Goal: Task Accomplishment & Management: Manage account settings

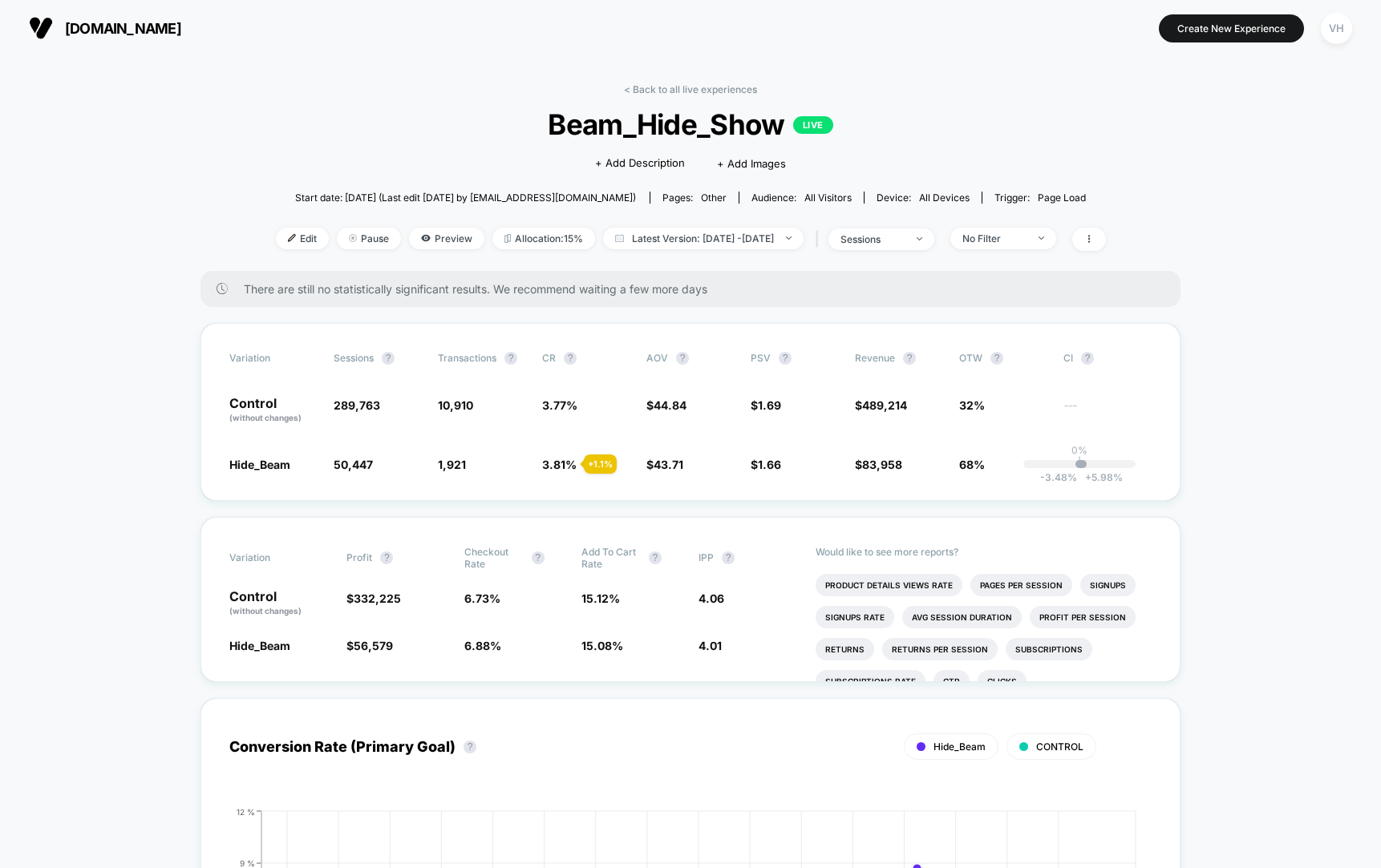
click at [923, 13] on section "Create New Experience VH" at bounding box center [1139, 28] width 436 height 40
click at [698, 239] on span "Latest Version: Mar 19, 2025 - Sep 14, 2025" at bounding box center [703, 238] width 200 height 22
select select "*"
select select "****"
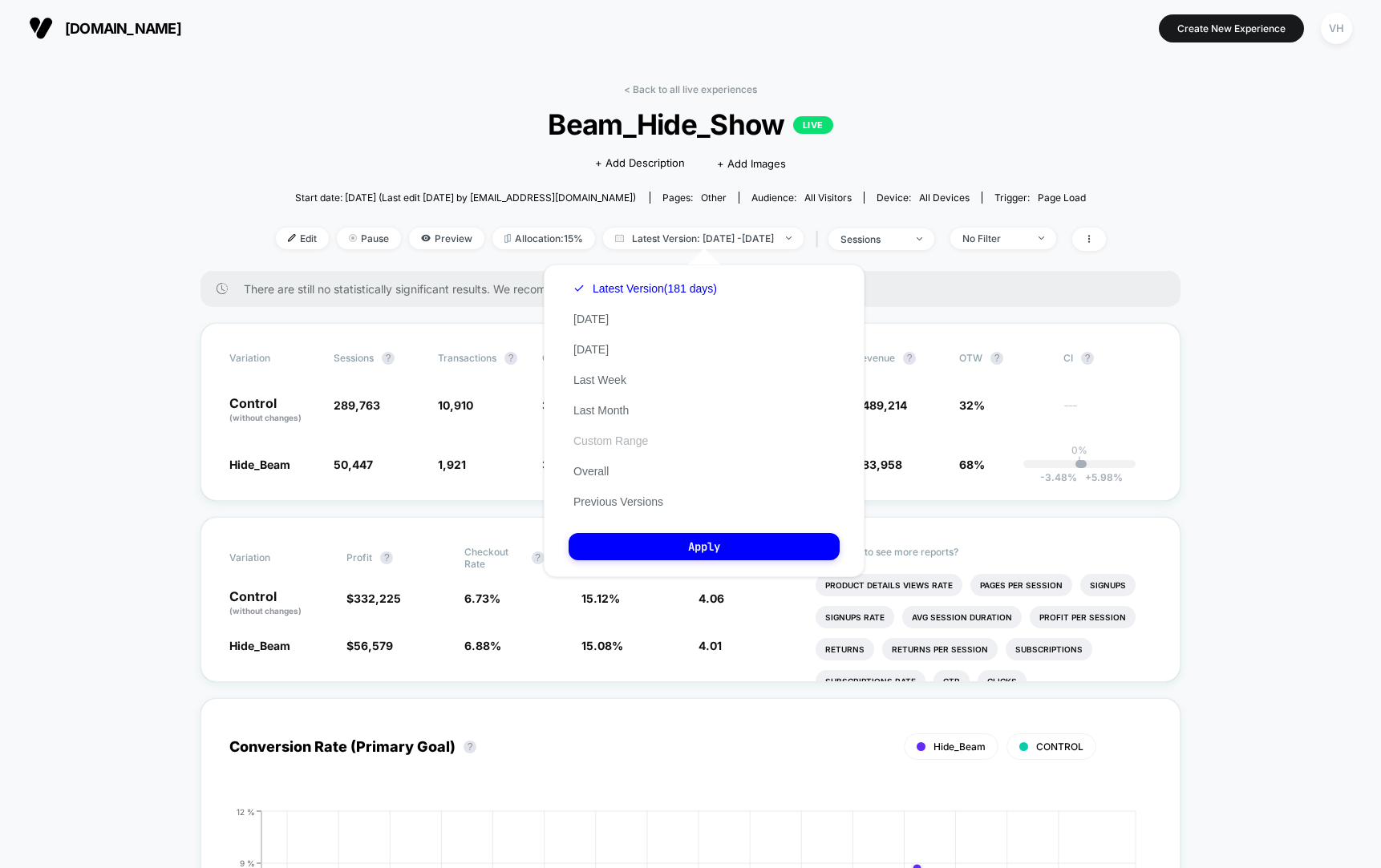
click at [611, 440] on button "Custom Range" at bounding box center [610, 441] width 84 height 15
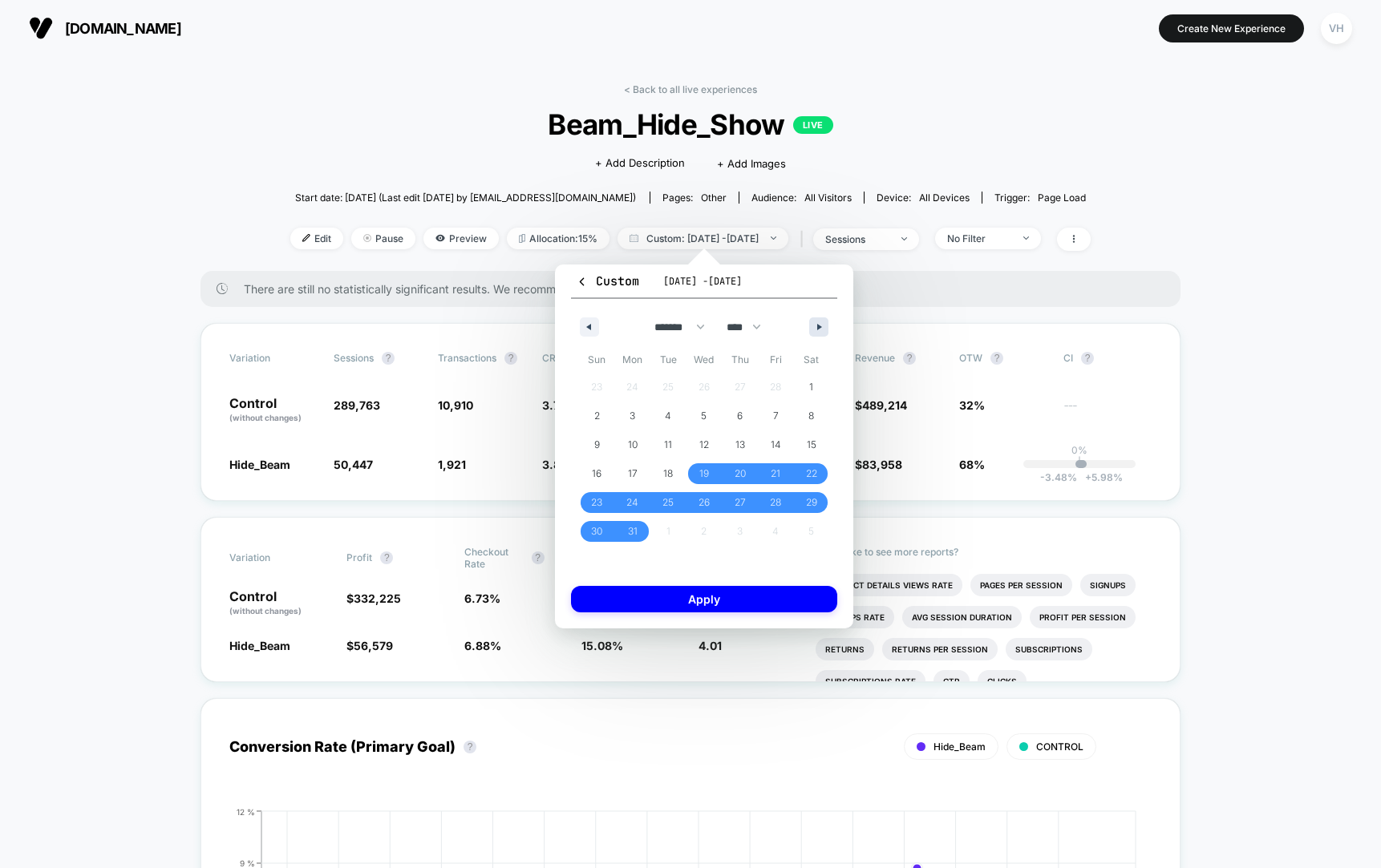
click at [813, 324] on button "button" at bounding box center [819, 327] width 19 height 19
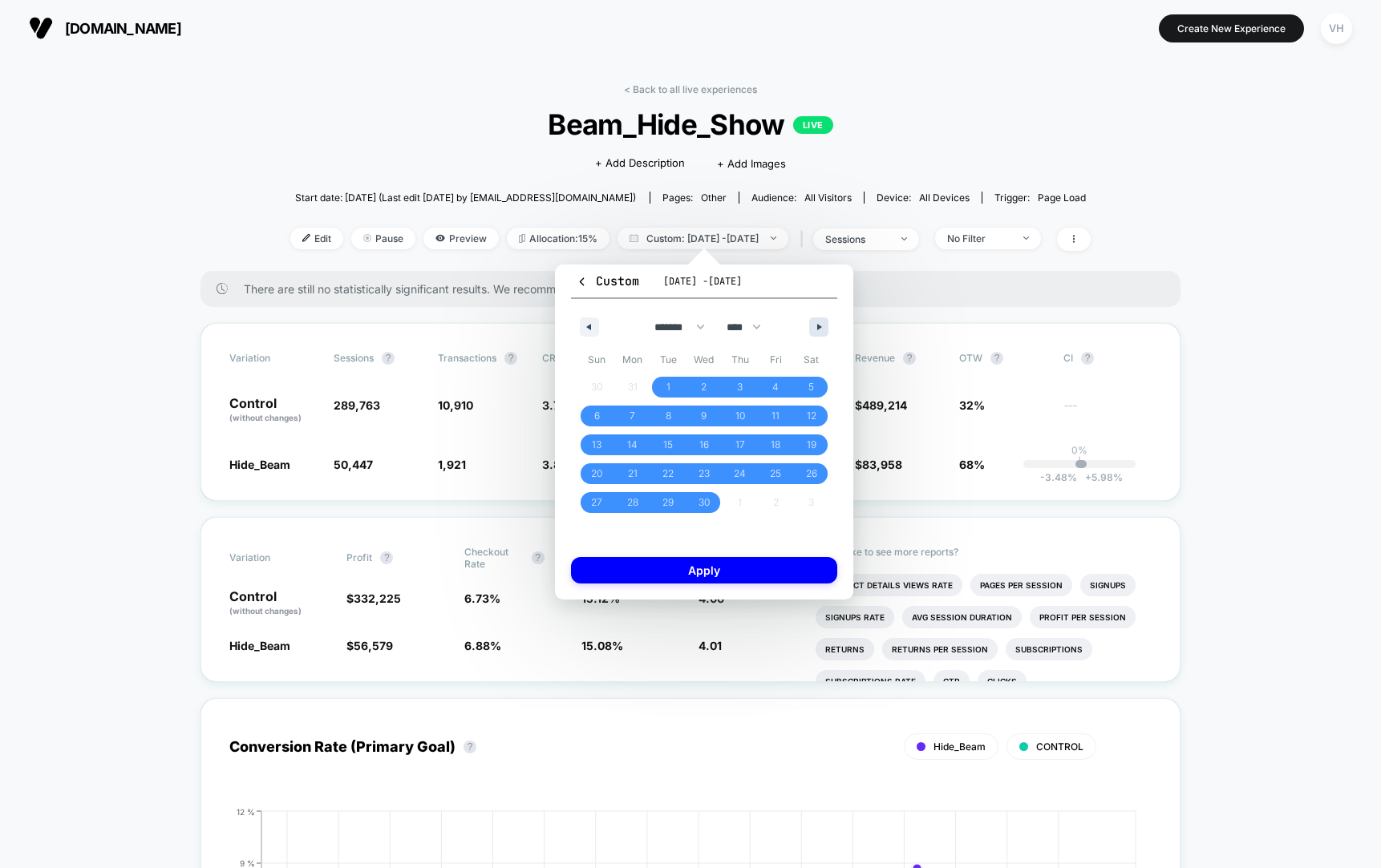
click at [813, 324] on button "button" at bounding box center [819, 327] width 19 height 19
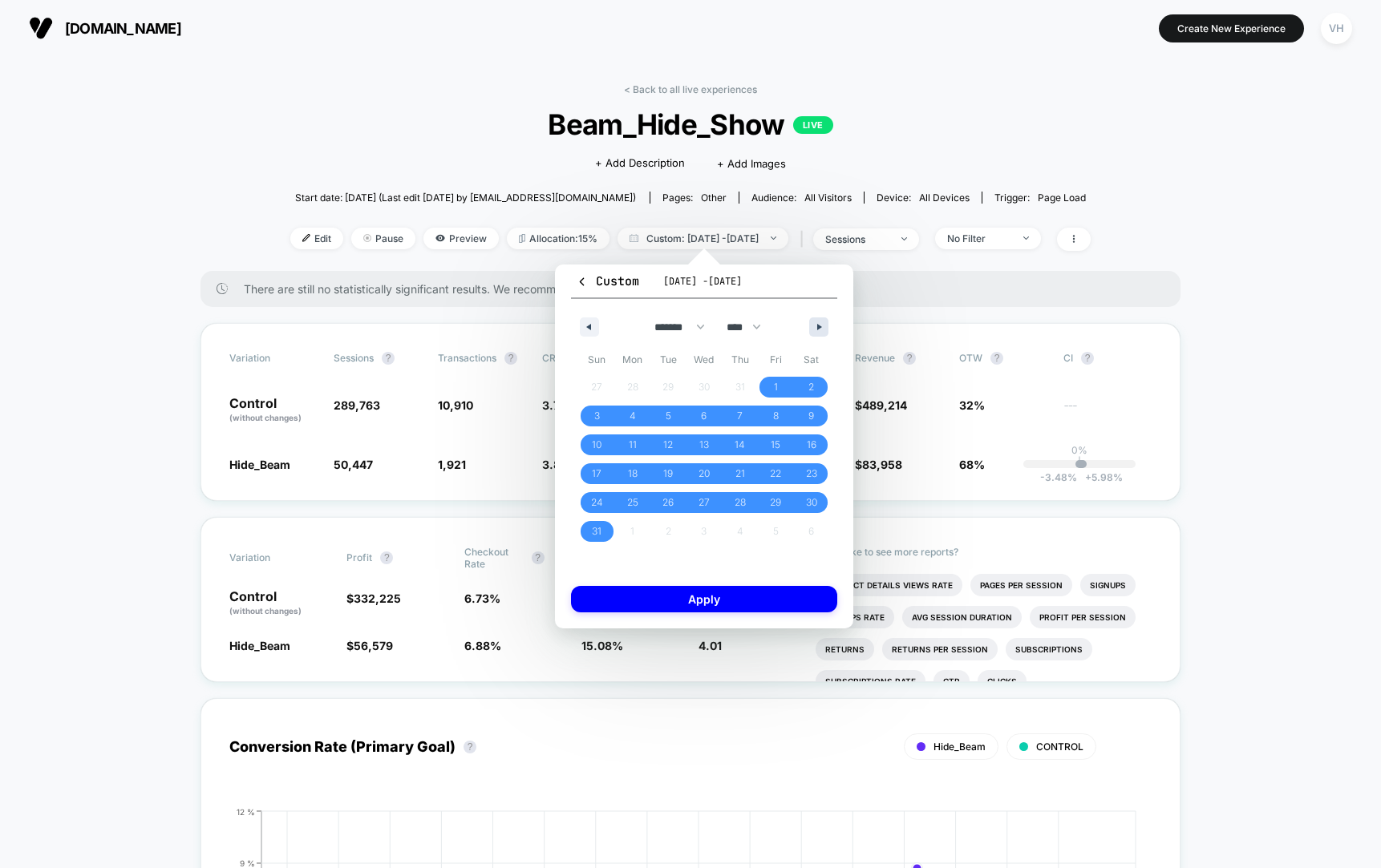
click at [813, 324] on button "button" at bounding box center [819, 327] width 19 height 19
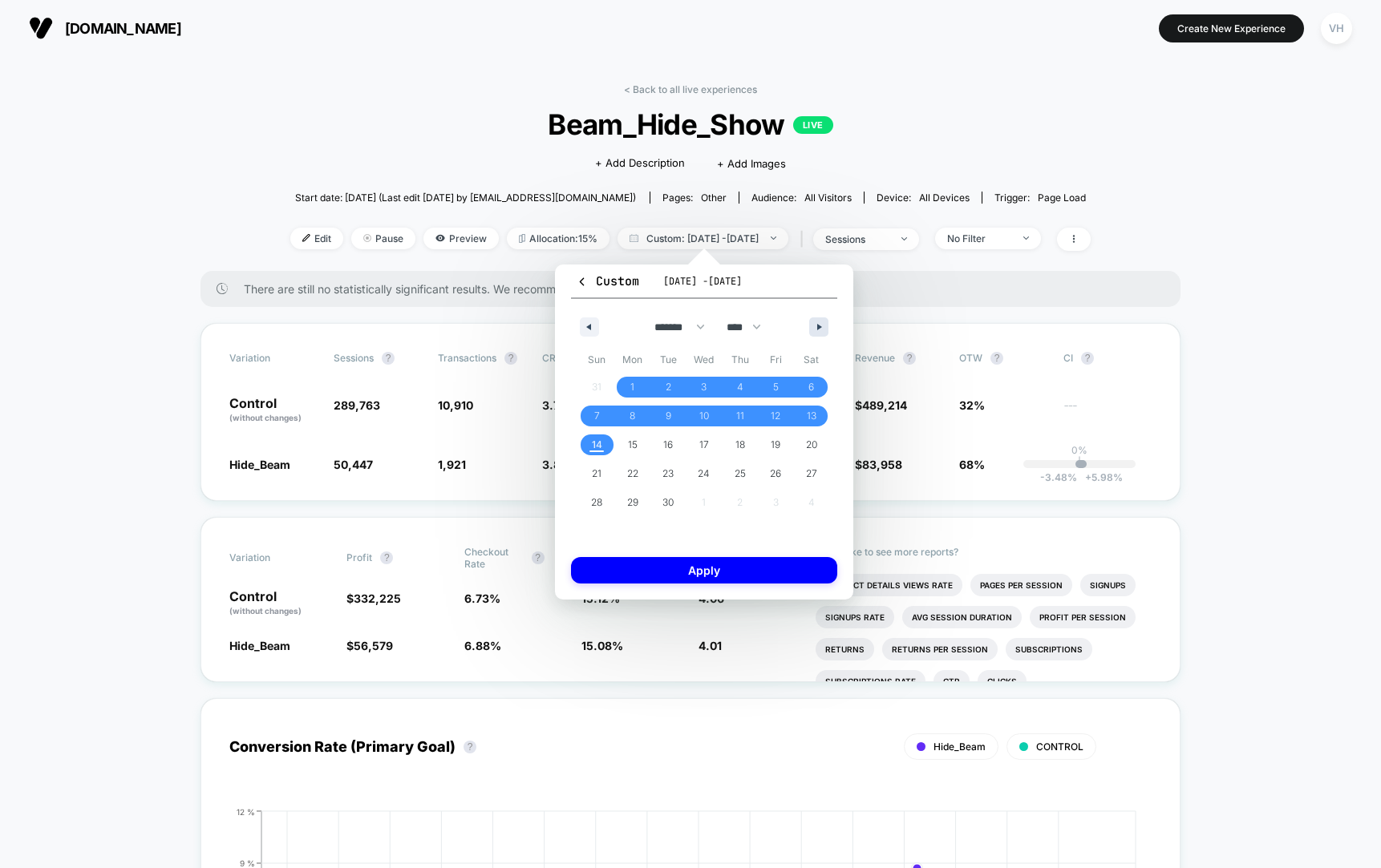
click at [813, 324] on button "button" at bounding box center [819, 327] width 19 height 19
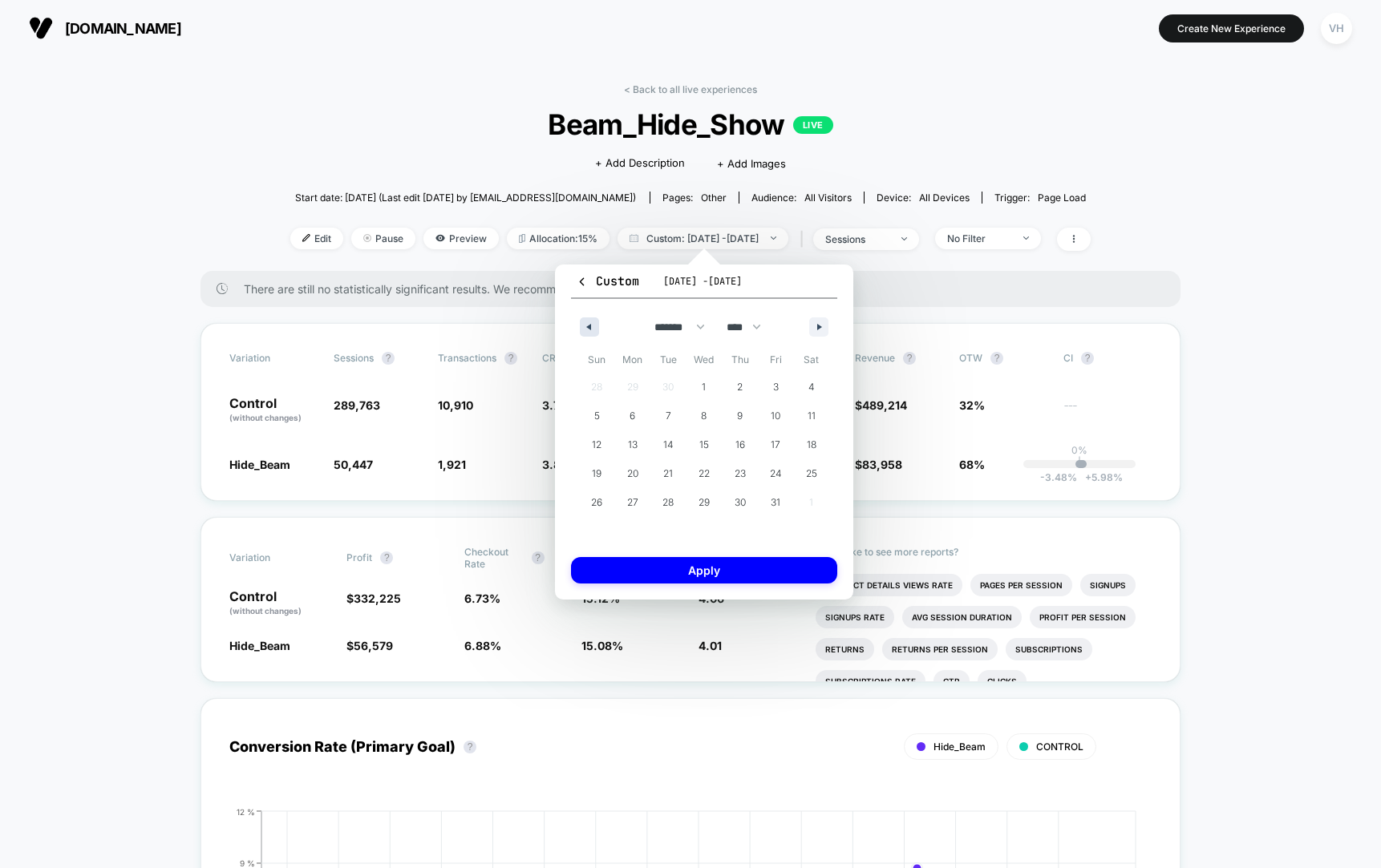
click at [587, 324] on icon "button" at bounding box center [587, 327] width 8 height 6
select select "*"
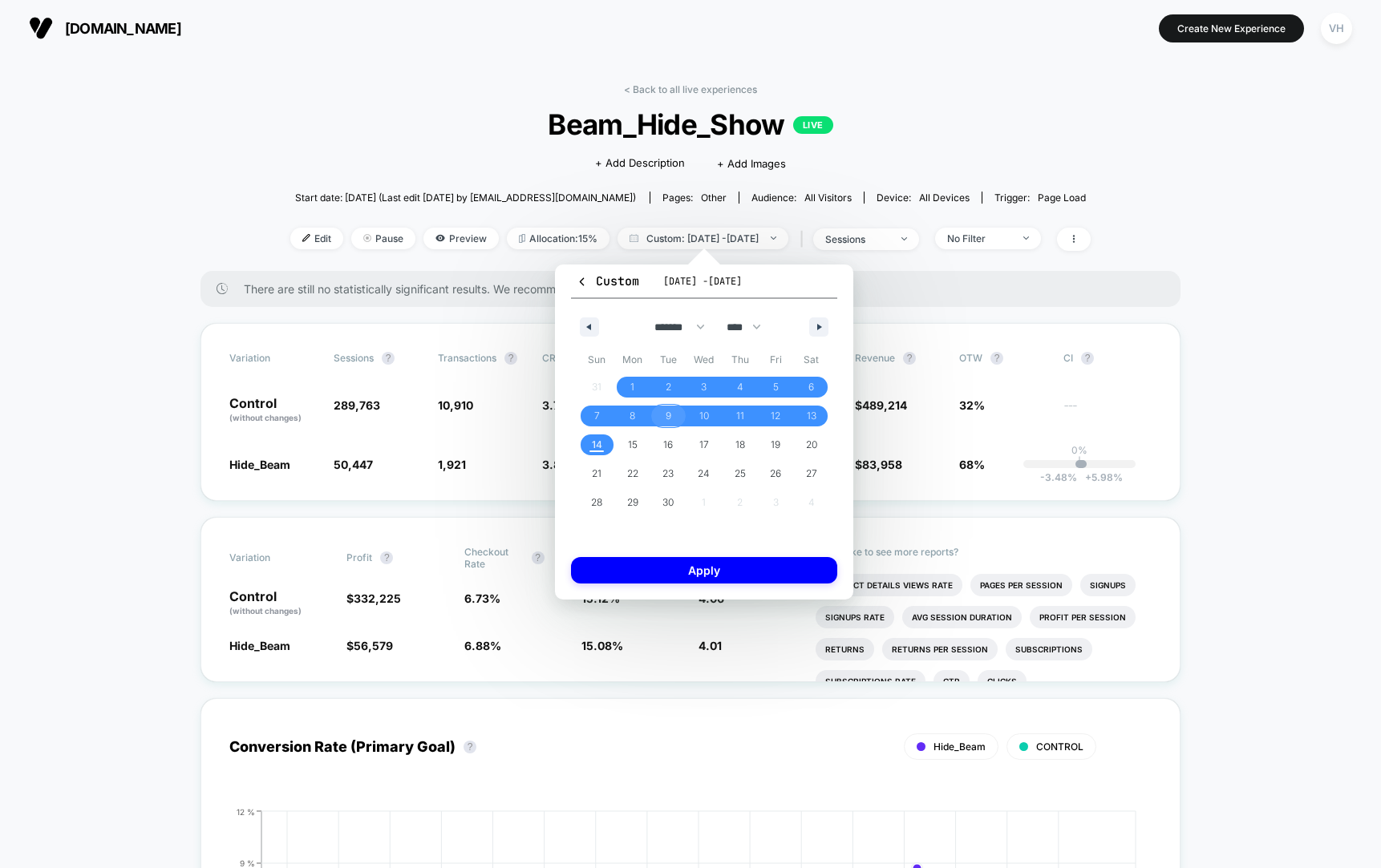
drag, startPoint x: 666, startPoint y: 411, endPoint x: 605, endPoint y: 448, distance: 71.3
click at [666, 411] on span "9" at bounding box center [668, 415] width 5 height 29
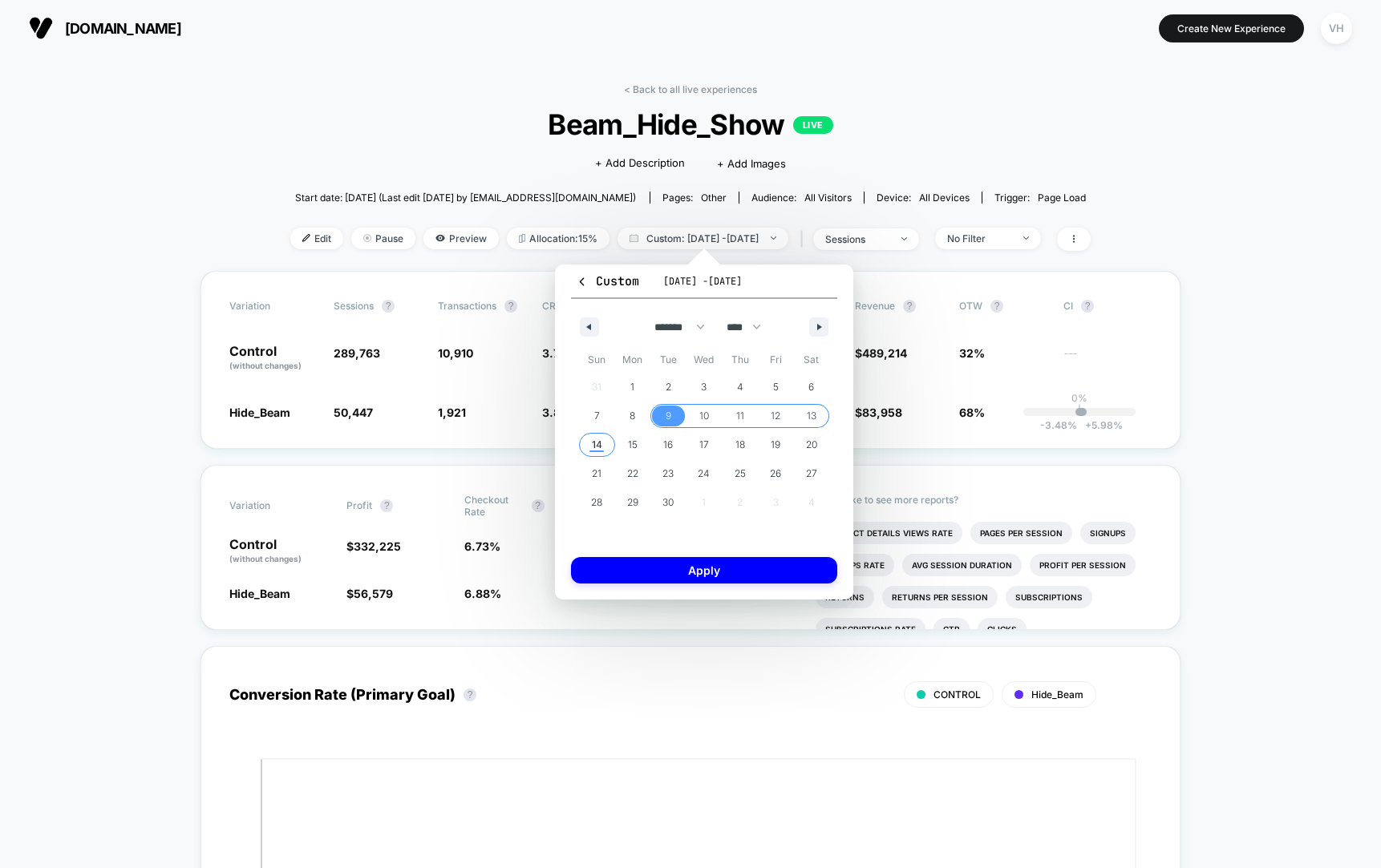
click at [586, 448] on span "14" at bounding box center [596, 445] width 36 height 21
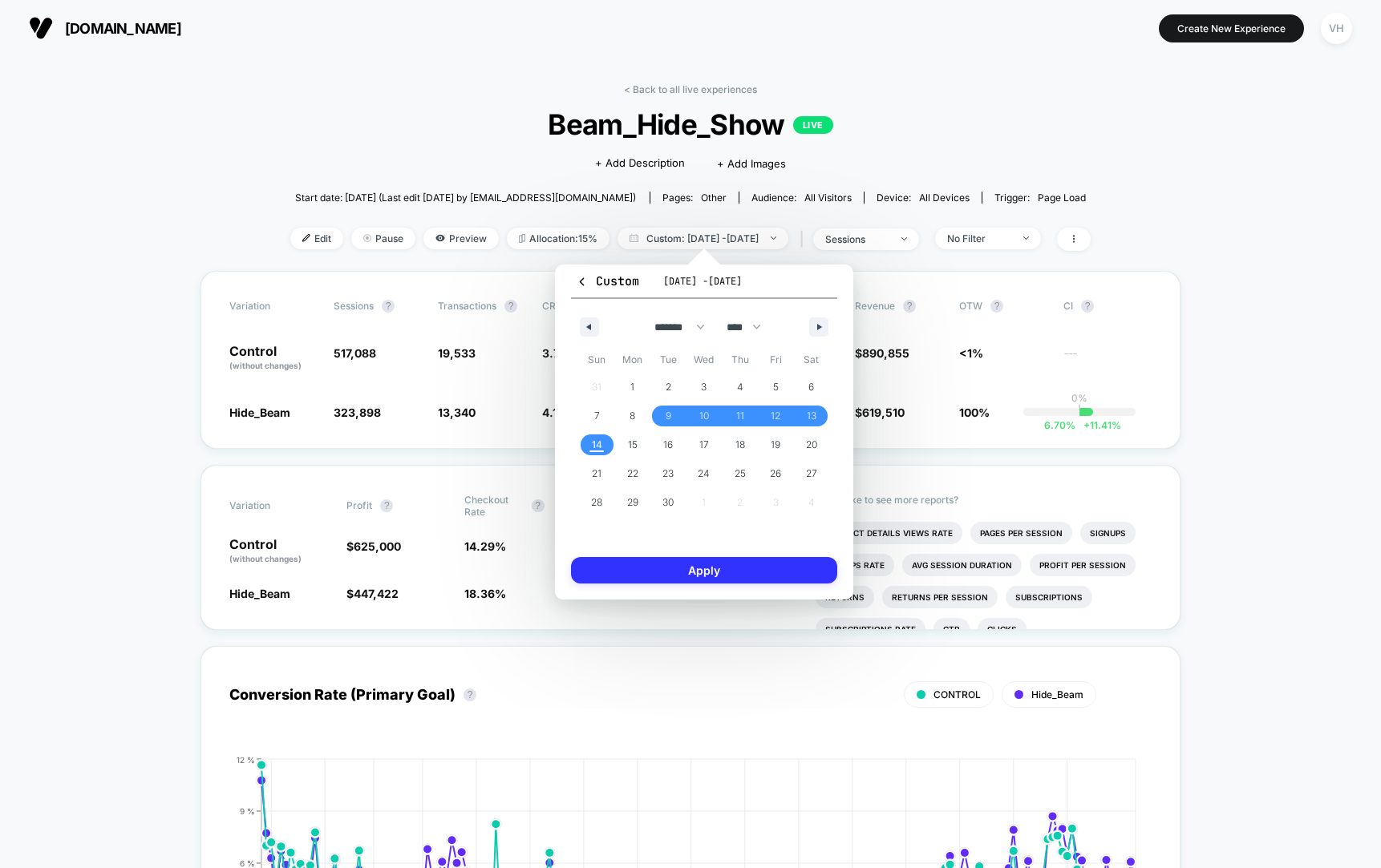
click at [651, 561] on button "Apply" at bounding box center [704, 570] width 266 height 26
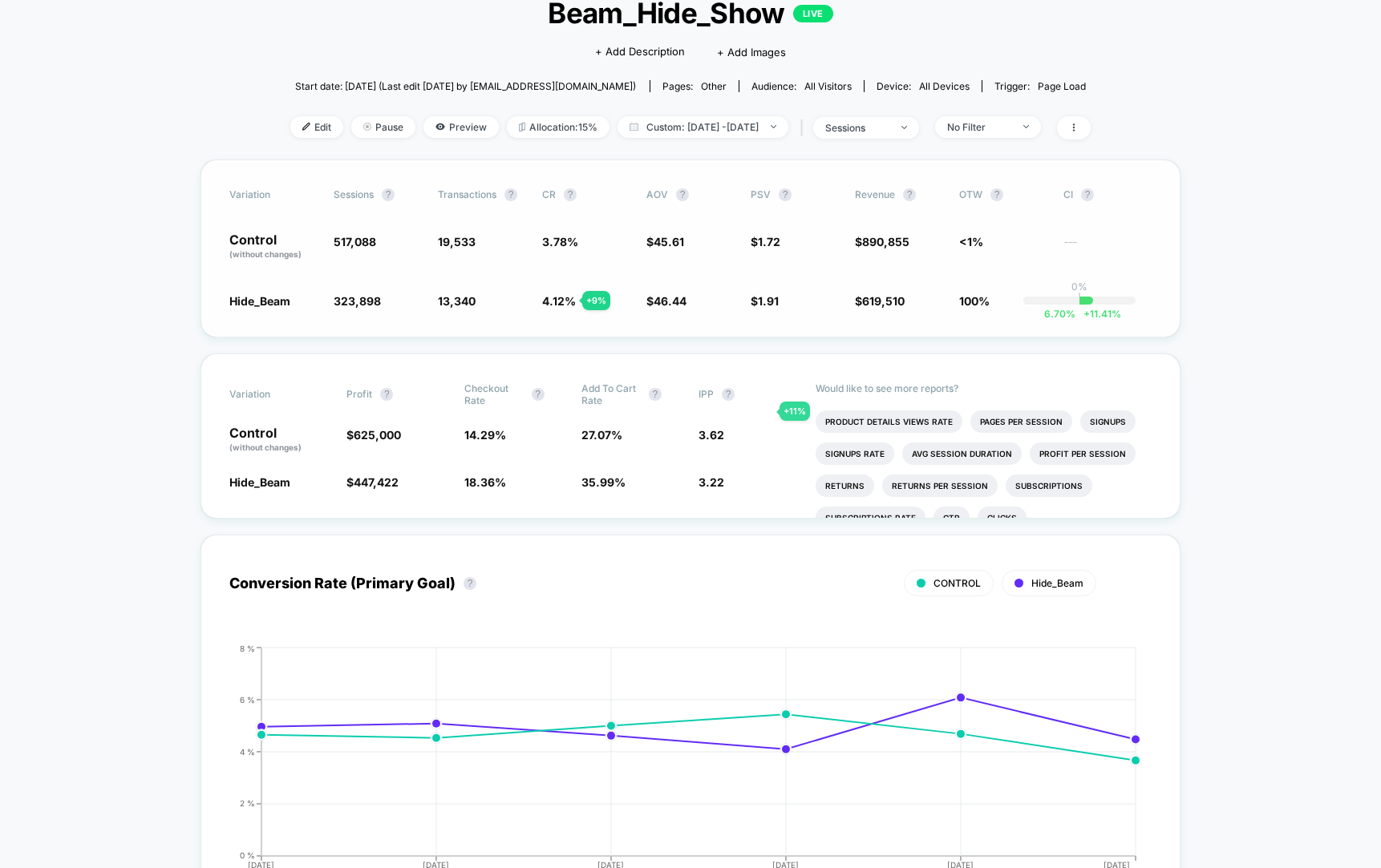
scroll to position [115, 0]
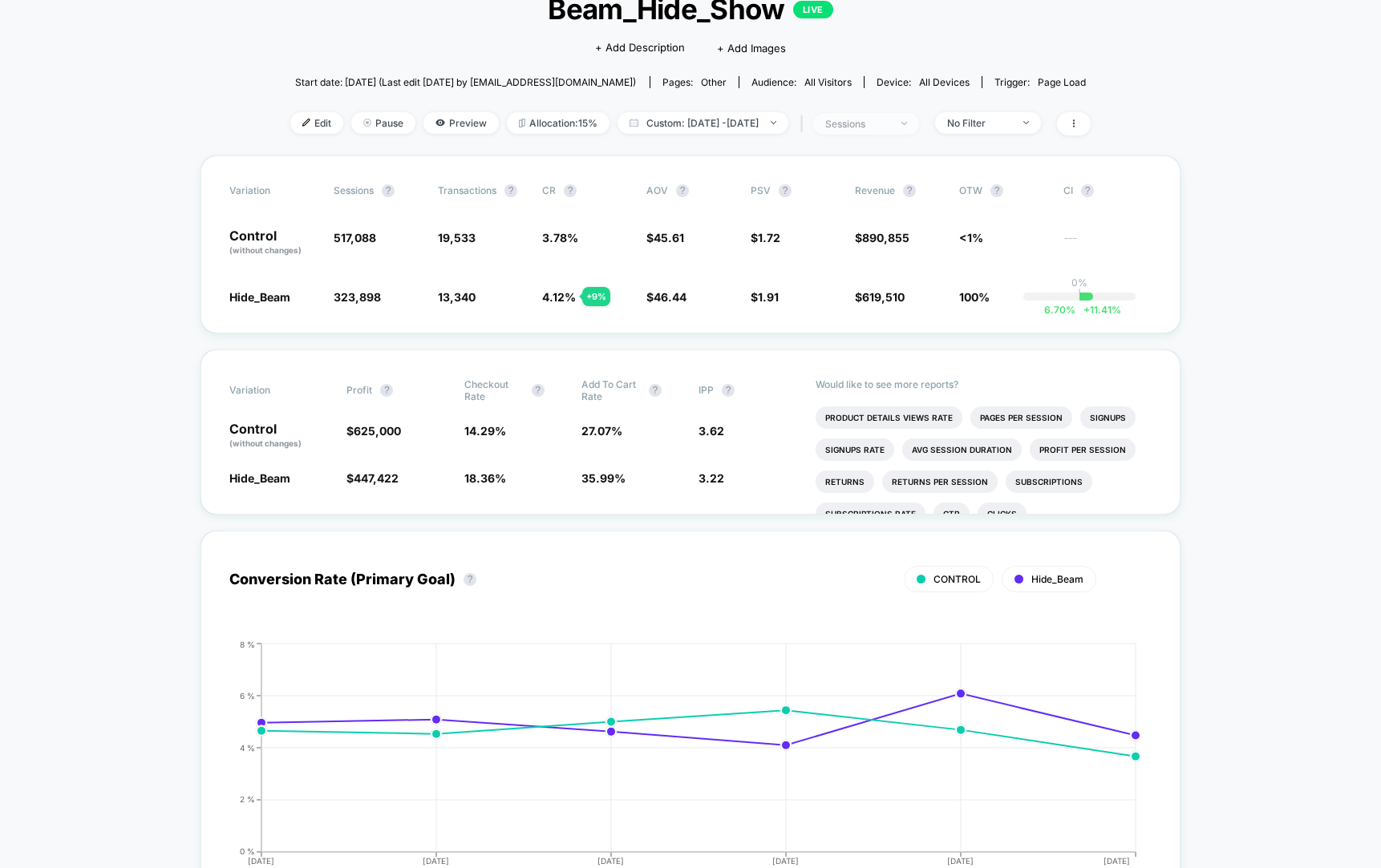
click at [919, 125] on span "sessions" at bounding box center [866, 123] width 106 height 22
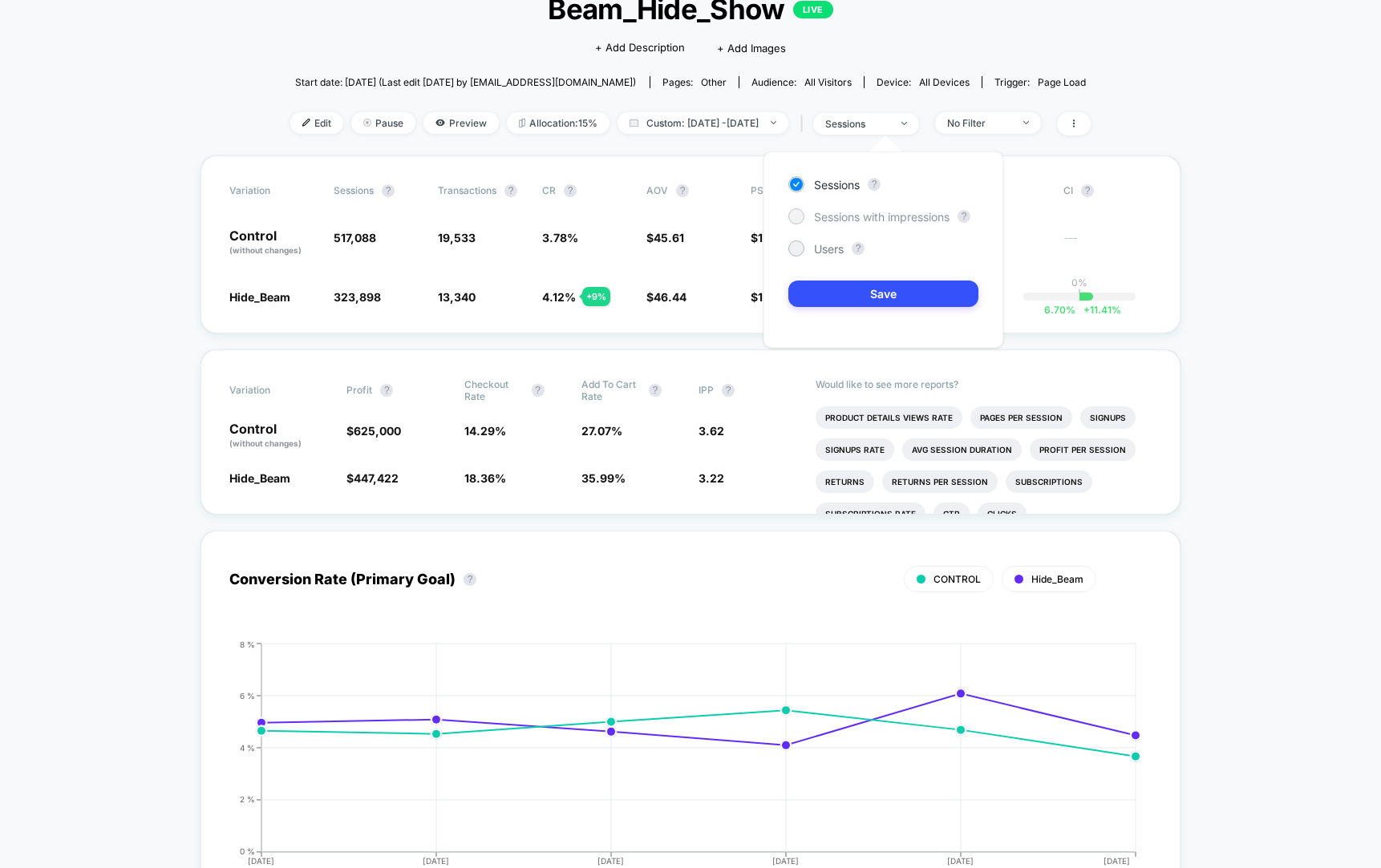
click at [890, 218] on span "Sessions with impressions" at bounding box center [882, 217] width 136 height 14
click at [873, 316] on div "Sessions ? Sessions with impressions ? Users ? Save" at bounding box center [883, 249] width 240 height 197
click at [864, 302] on button "Save" at bounding box center [883, 294] width 190 height 26
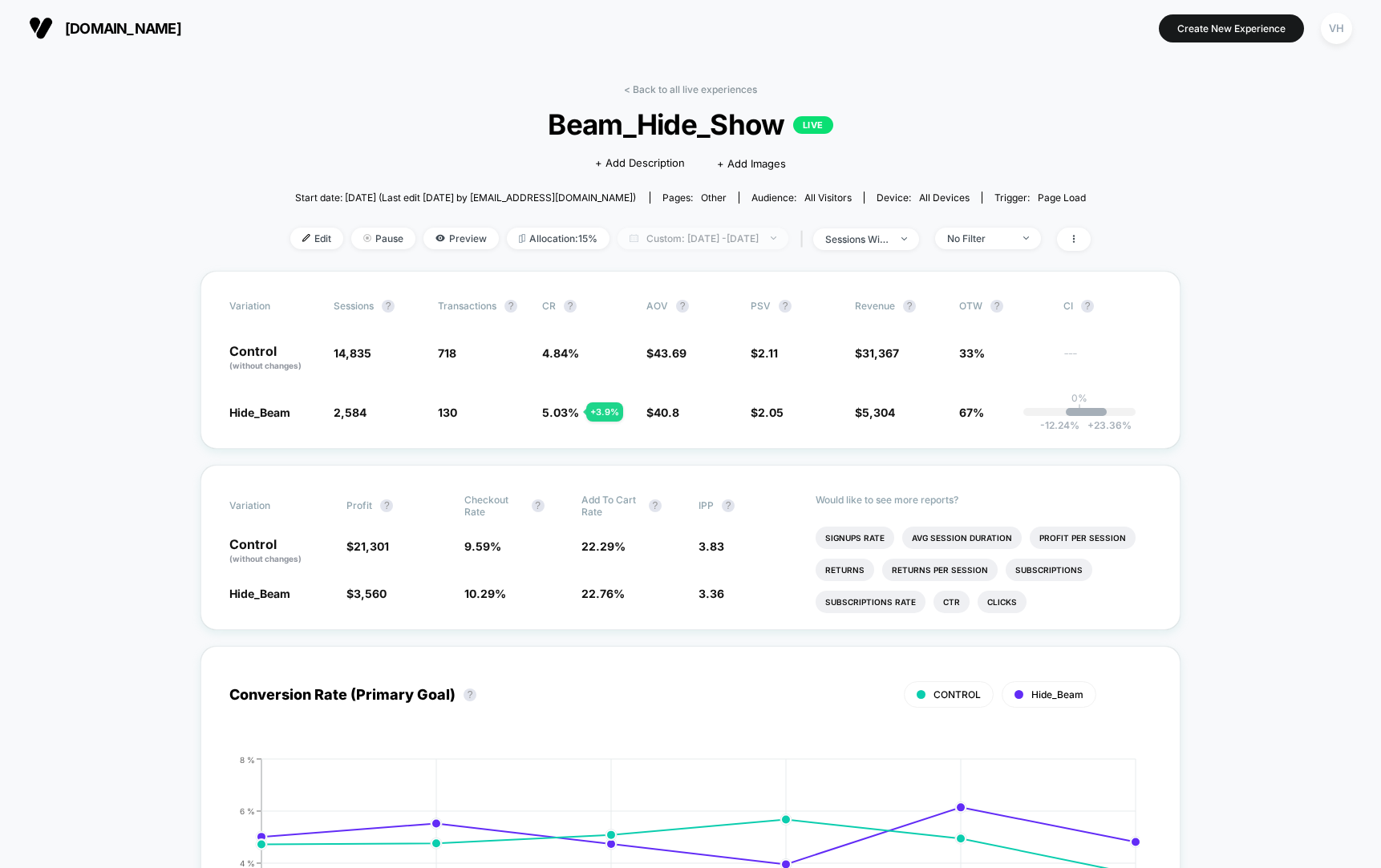
click at [708, 235] on span "Custom: Sep 9, 2025 - Sep 14, 2025" at bounding box center [702, 238] width 171 height 22
select select "*"
select select "****"
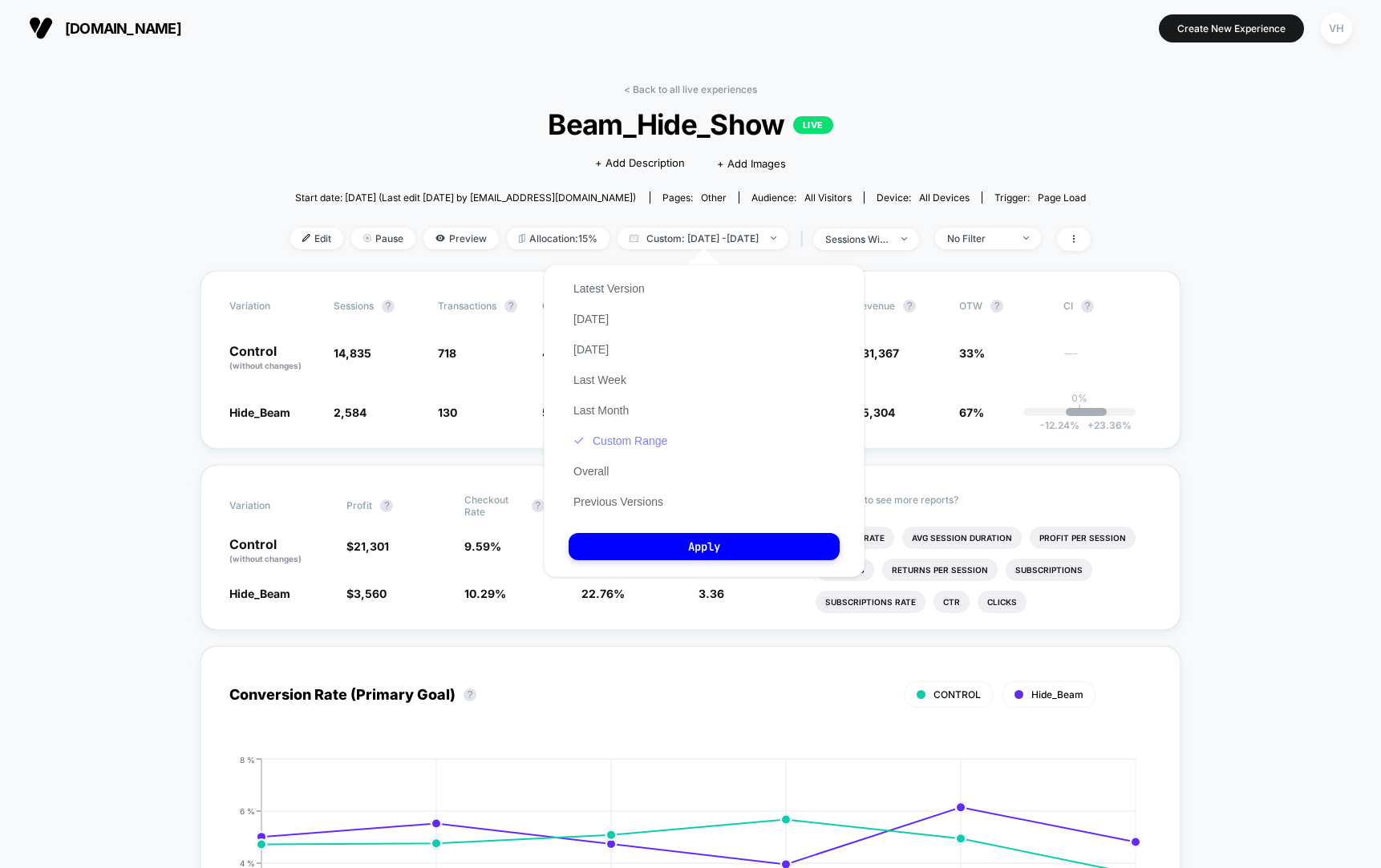
click at [627, 436] on button "Custom Range" at bounding box center [620, 441] width 103 height 15
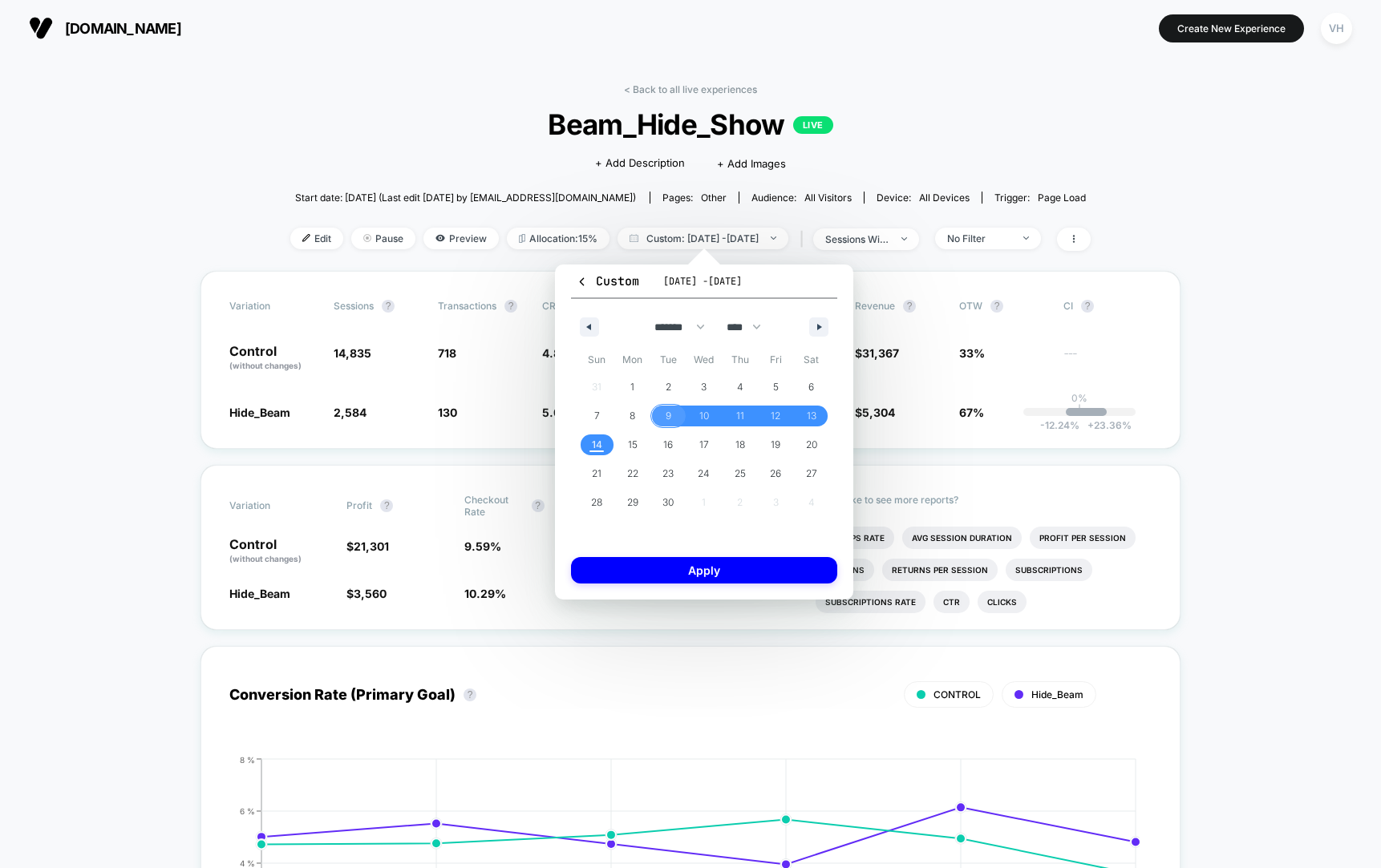
click at [663, 416] on span "9" at bounding box center [668, 416] width 36 height 21
click at [774, 416] on span "12" at bounding box center [775, 415] width 10 height 29
click at [716, 561] on button "Apply" at bounding box center [704, 570] width 266 height 26
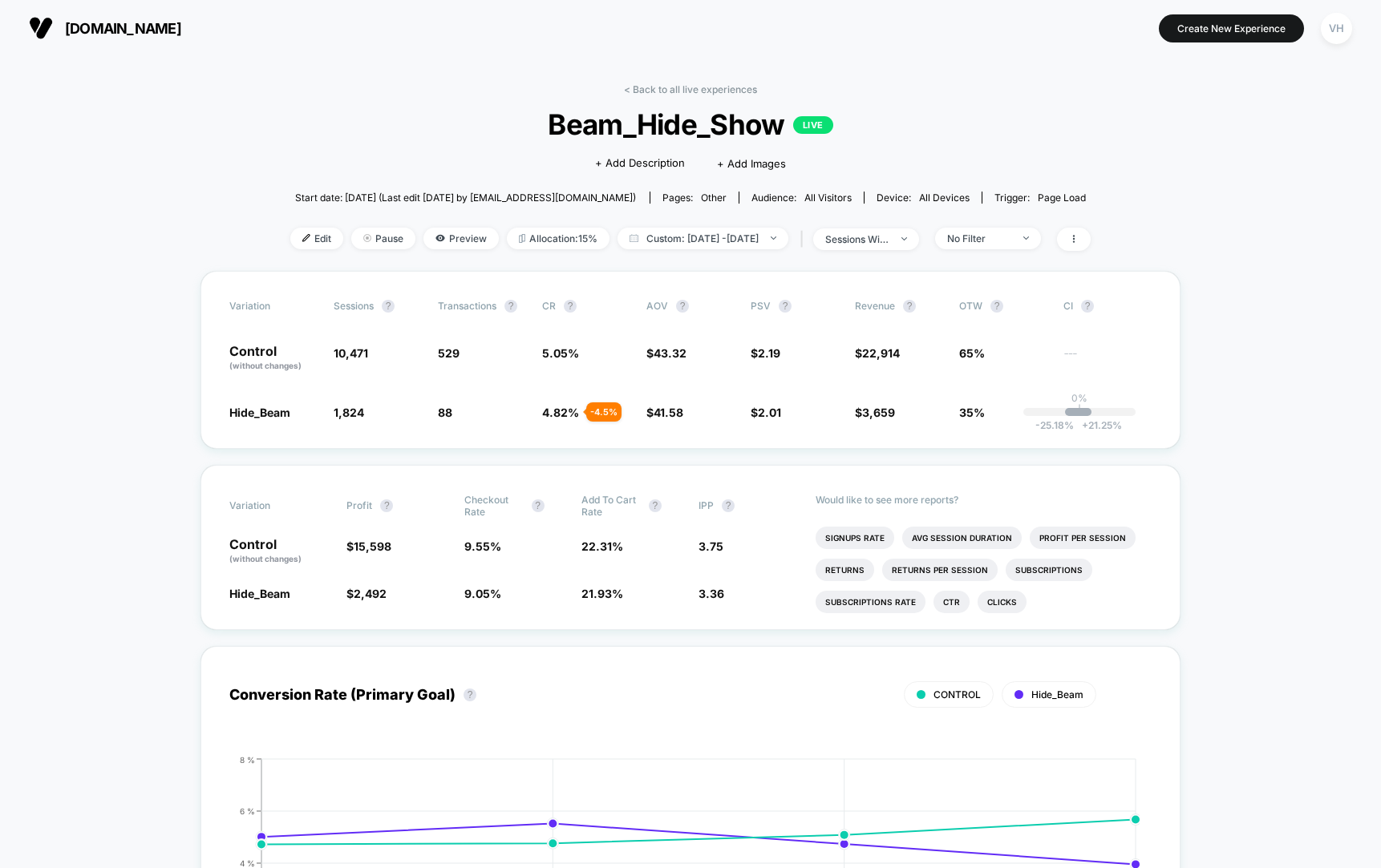
click at [701, 248] on div "Edit Pause Preview Allocation: 15% Custom: Sep 9, 2025 - Sep 12, 2025 | session…" at bounding box center [690, 239] width 800 height 24
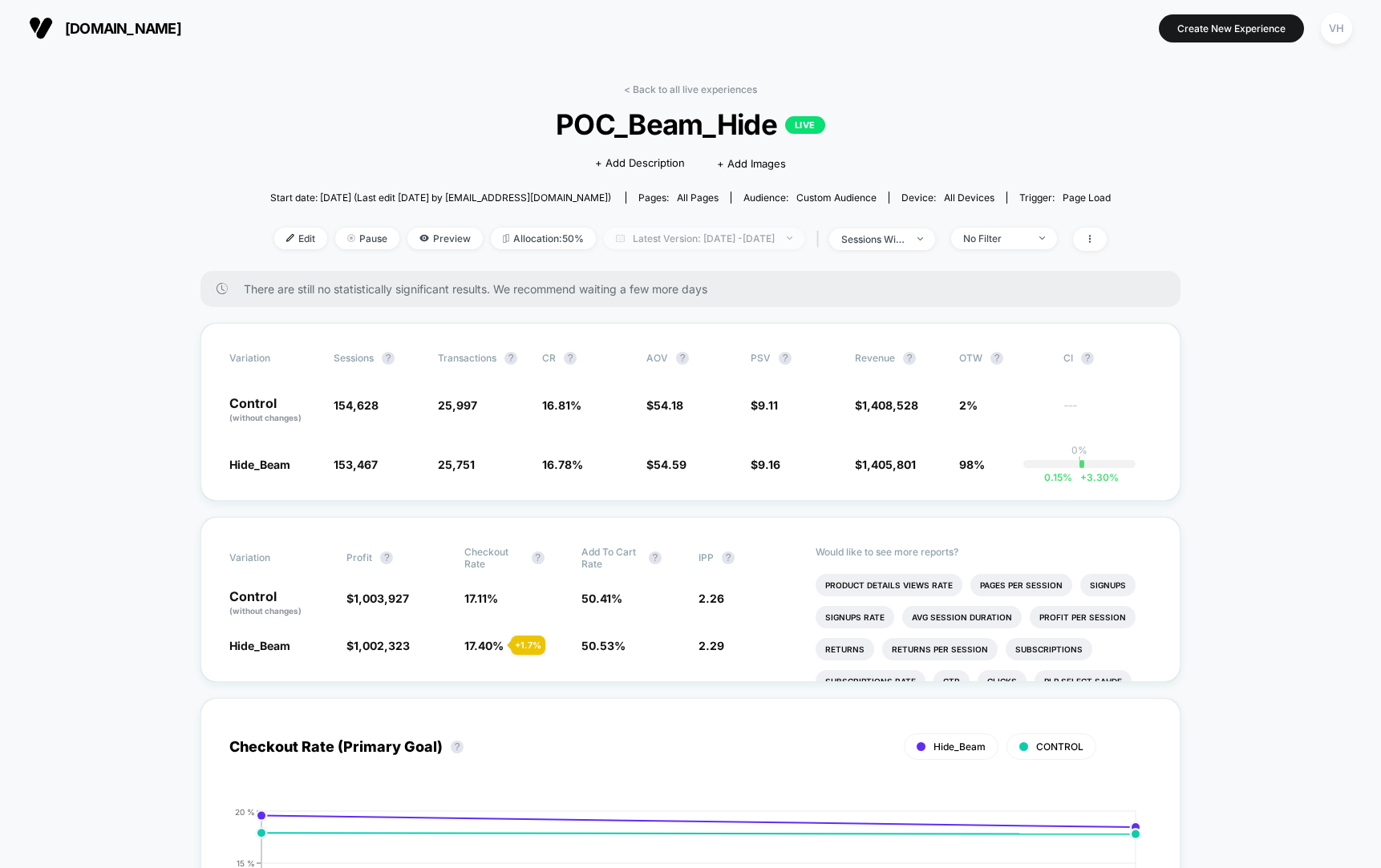
click at [787, 238] on div at bounding box center [781, 238] width 12 height 1
select select "*"
select select "****"
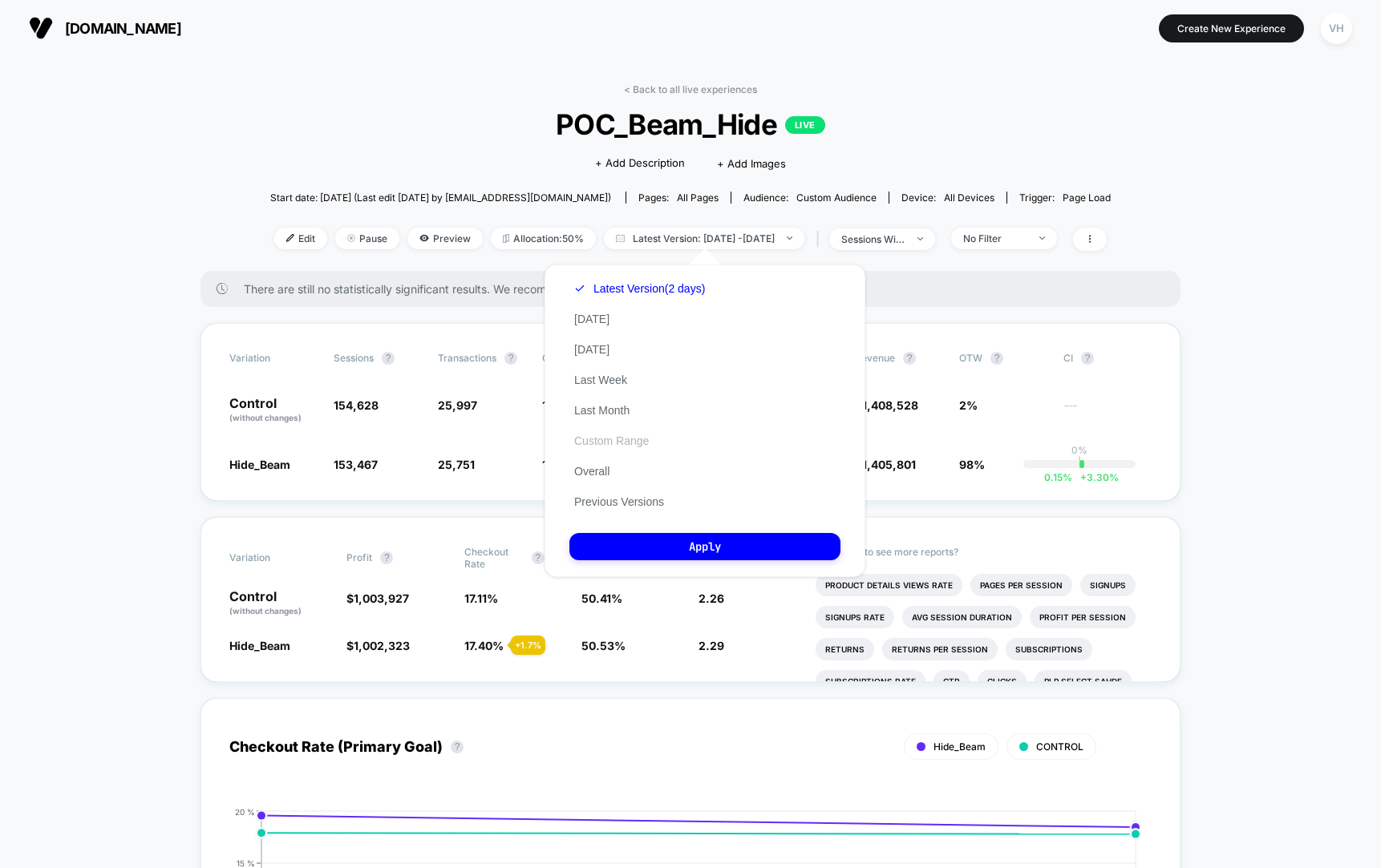
click at [624, 441] on button "Custom Range" at bounding box center [611, 441] width 84 height 15
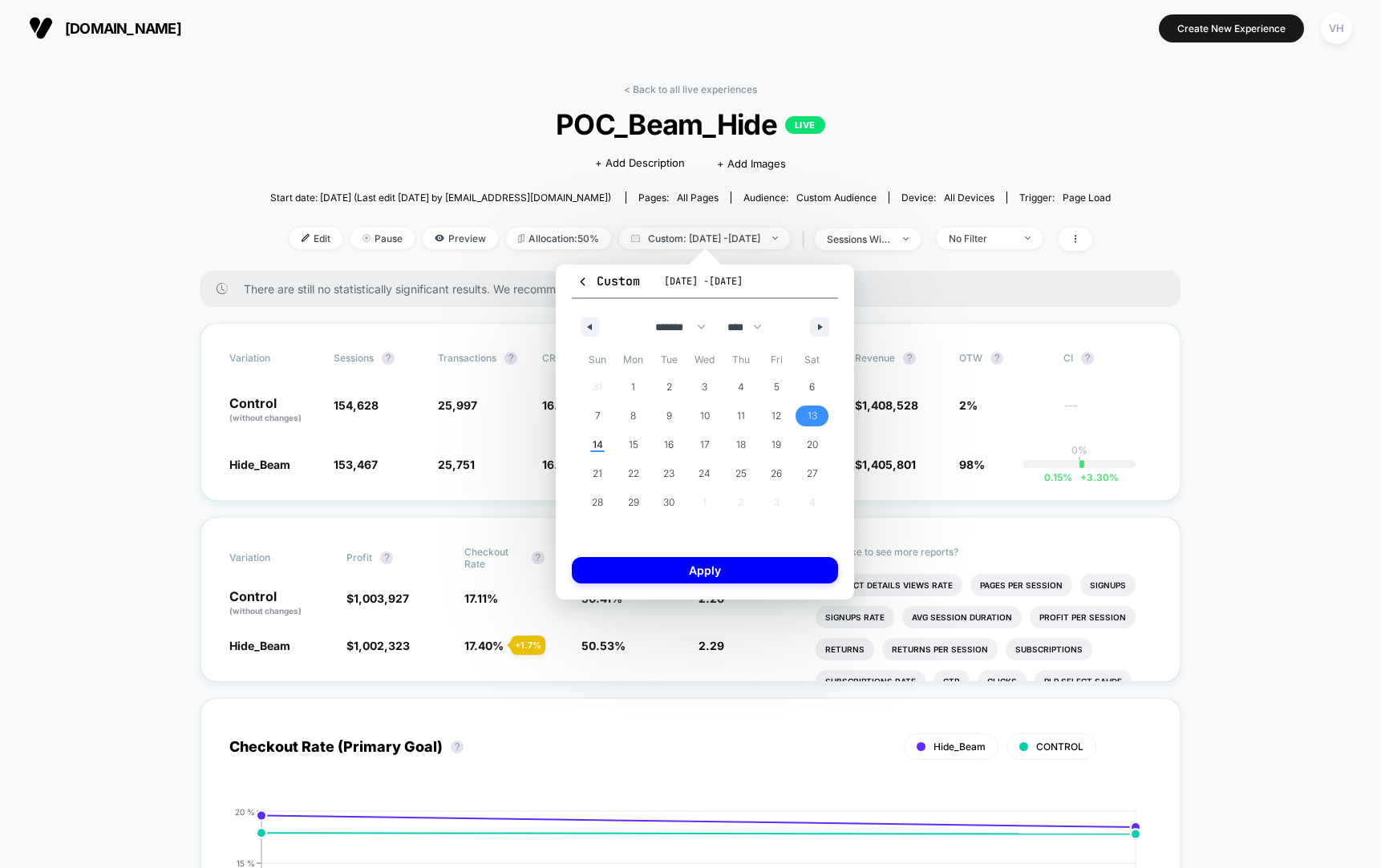
click at [806, 414] on span "13" at bounding box center [812, 416] width 36 height 21
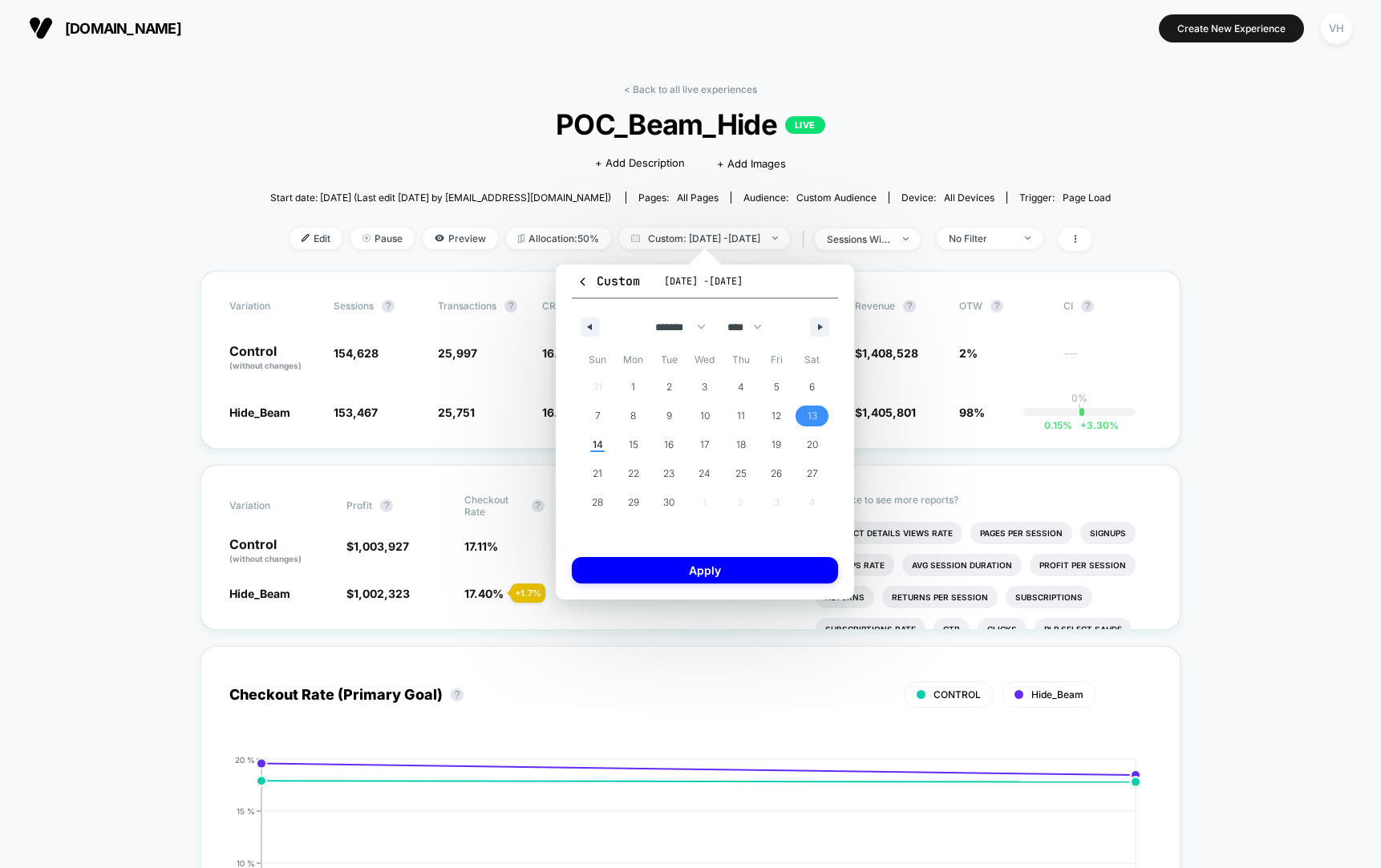
click at [806, 414] on span "13" at bounding box center [812, 416] width 36 height 21
click at [684, 572] on button "Apply" at bounding box center [705, 570] width 266 height 26
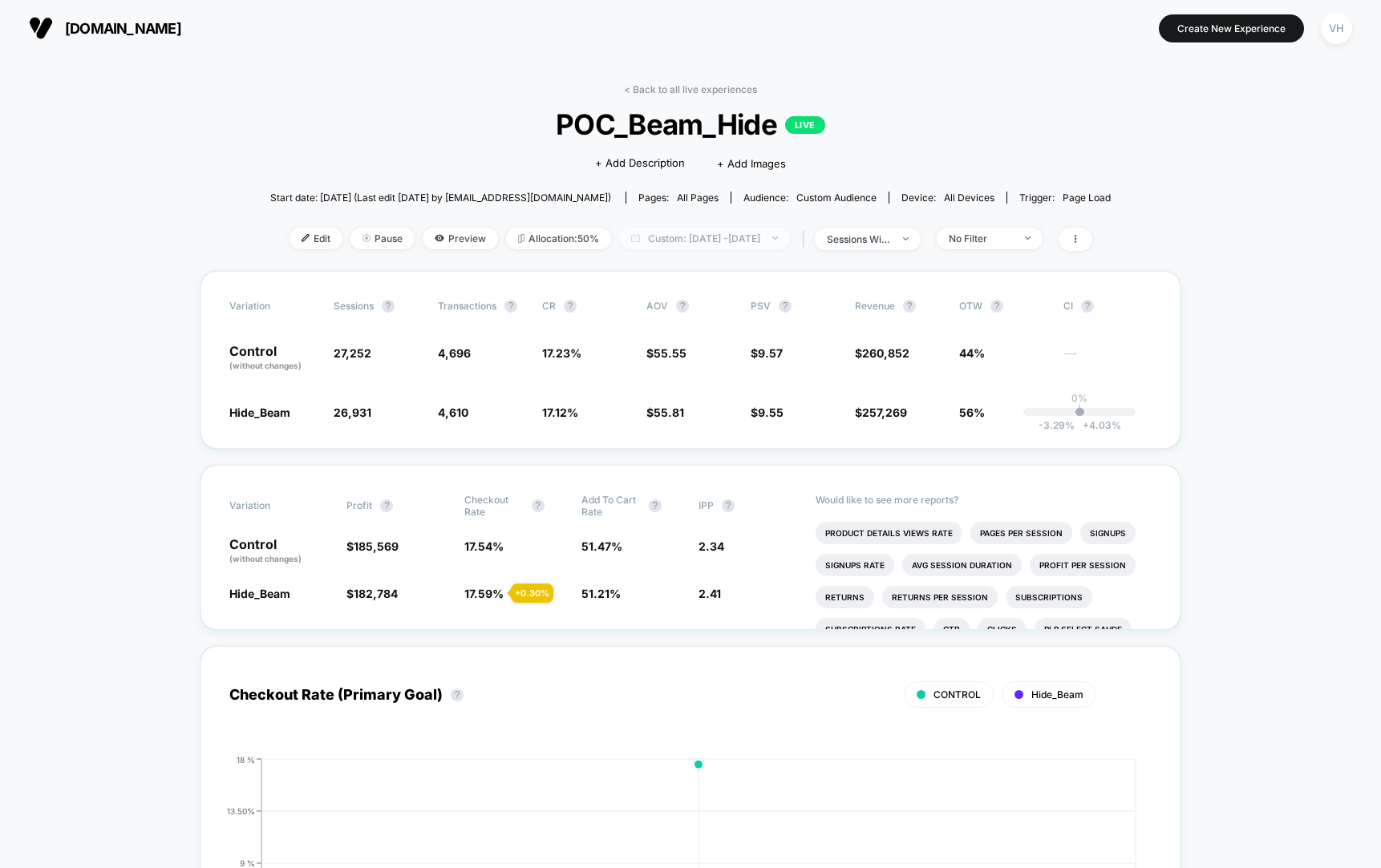
click at [762, 244] on span "Custom: Sep 13, 2025 - Sep 13, 2025" at bounding box center [704, 238] width 171 height 22
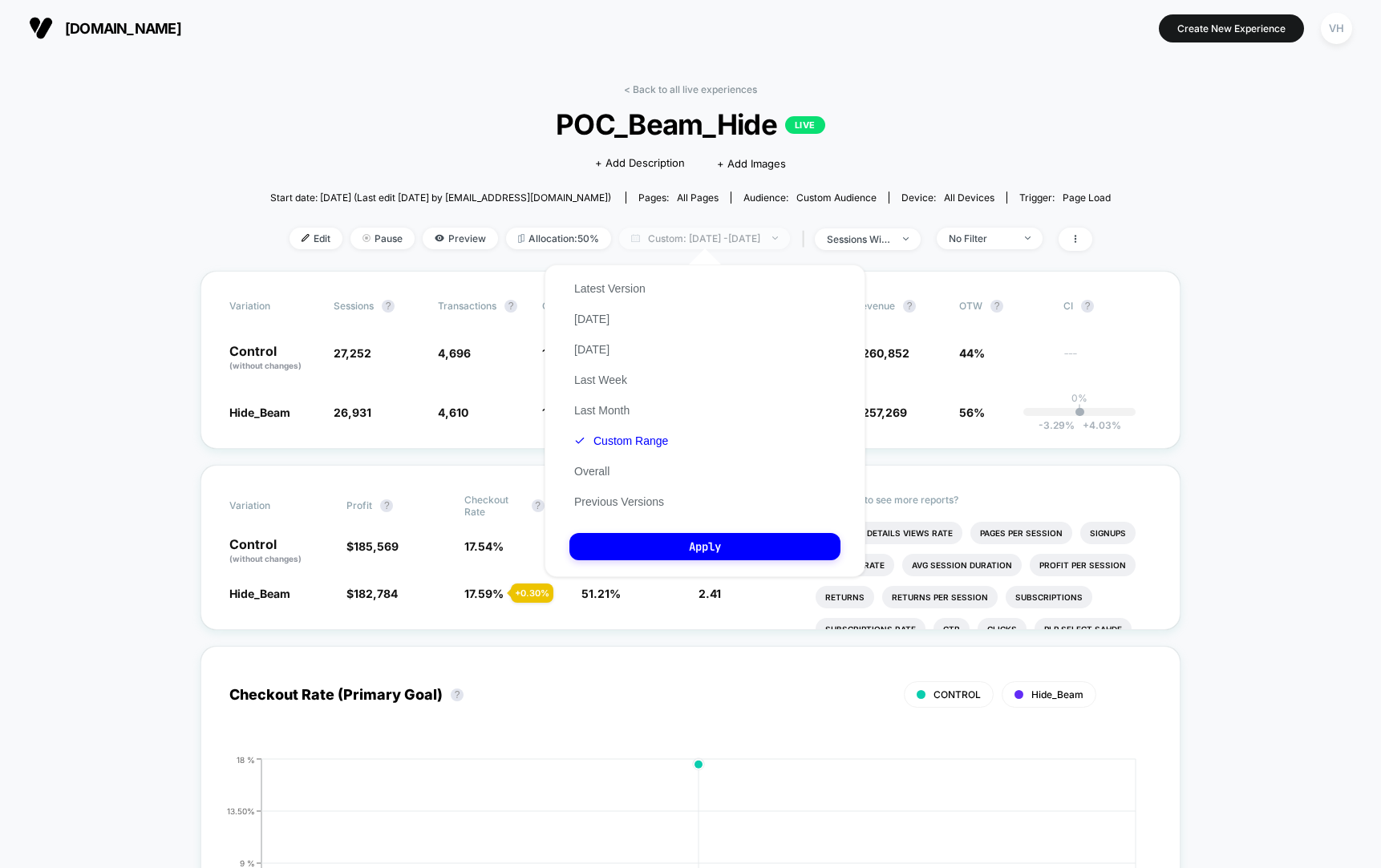
click at [762, 244] on span "Custom: Sep 13, 2025 - Sep 13, 2025" at bounding box center [704, 238] width 171 height 22
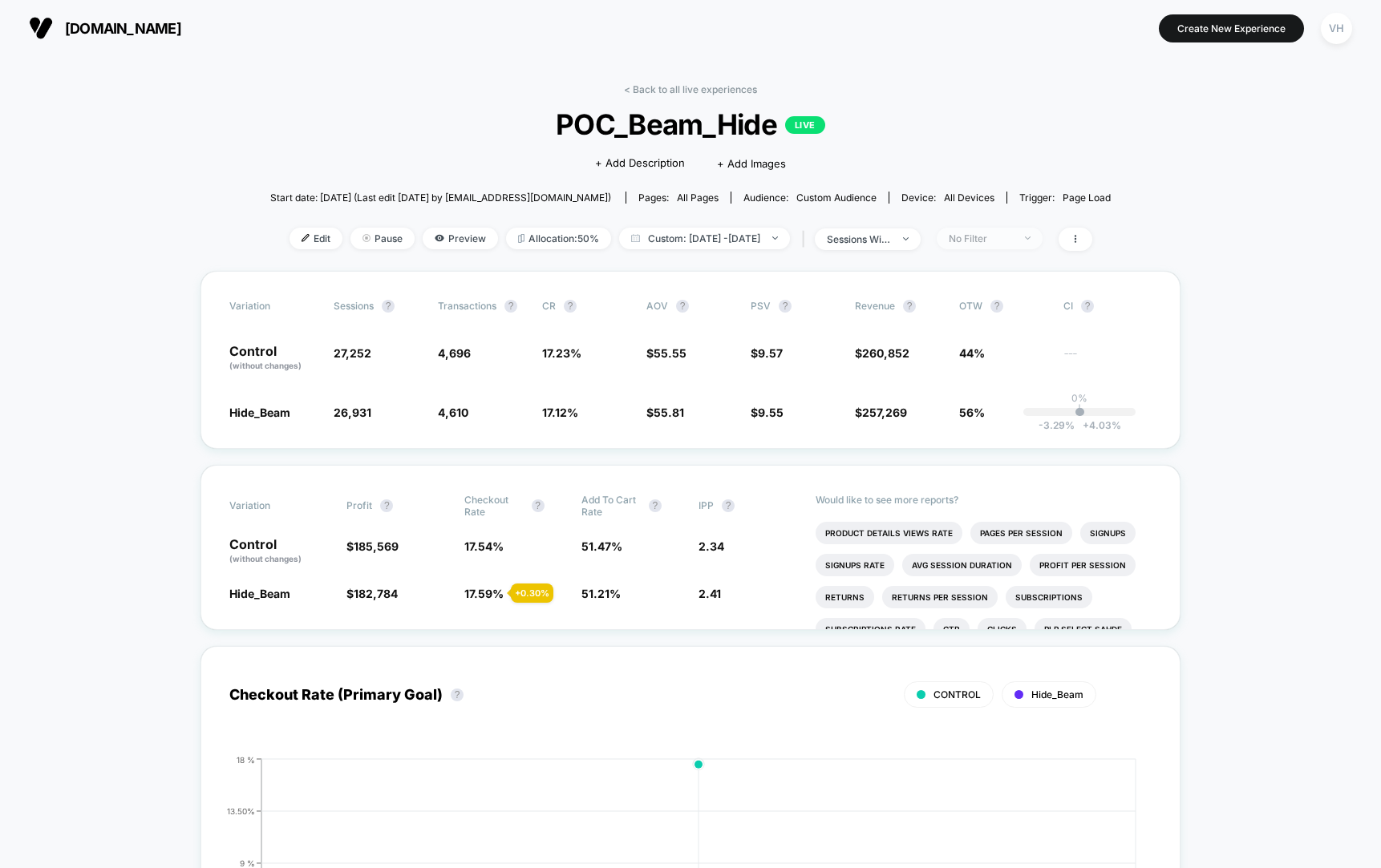
click at [1013, 237] on div "No Filter" at bounding box center [980, 239] width 64 height 12
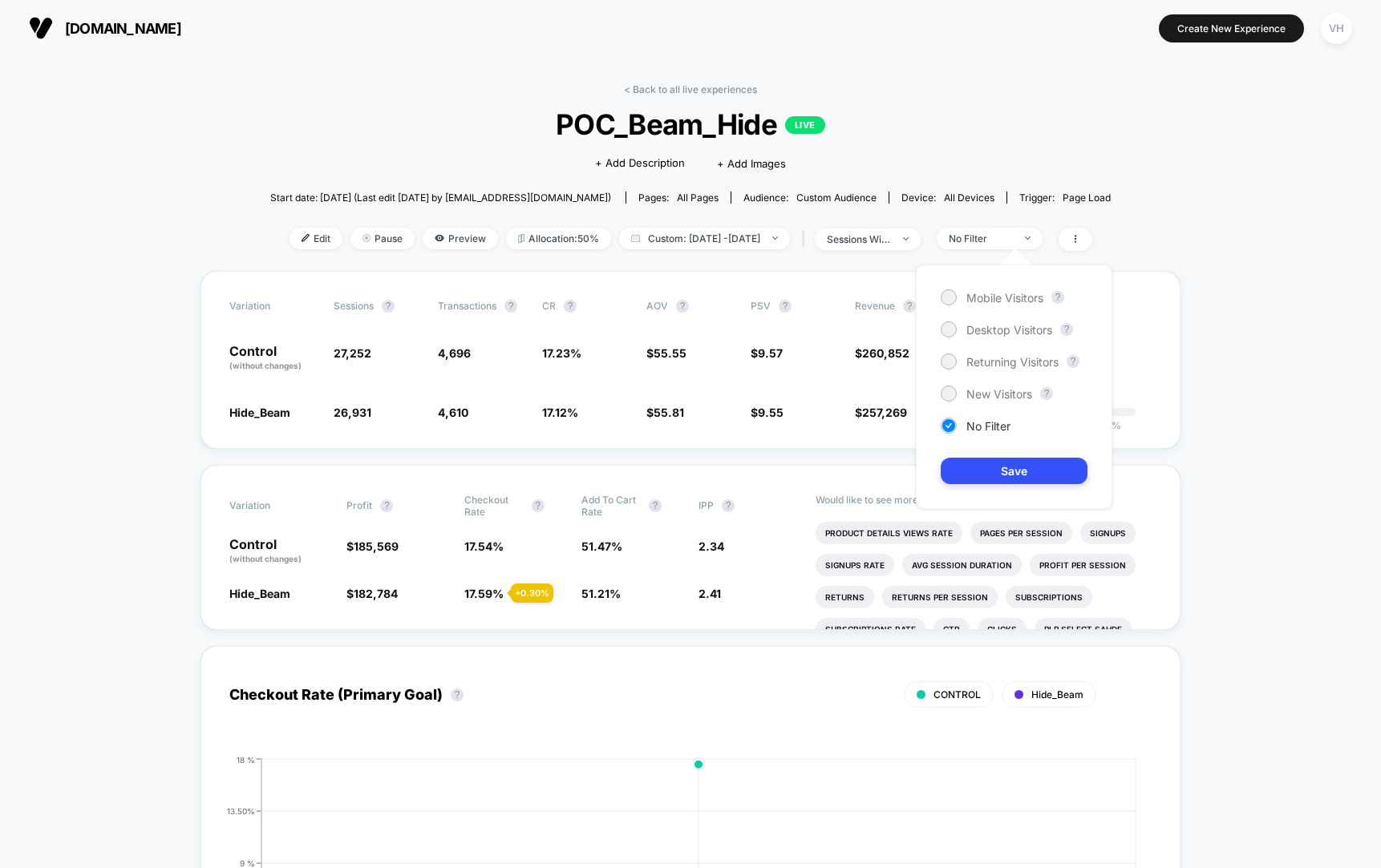
click at [959, 319] on div "Mobile Visitors ? Desktop Visitors ? Returning Visitors ? New Visitors ? No Fil…" at bounding box center [1014, 387] width 197 height 245
click at [953, 322] on div "Desktop Visitors" at bounding box center [996, 330] width 111 height 16
click at [966, 476] on button "Save" at bounding box center [1015, 471] width 147 height 26
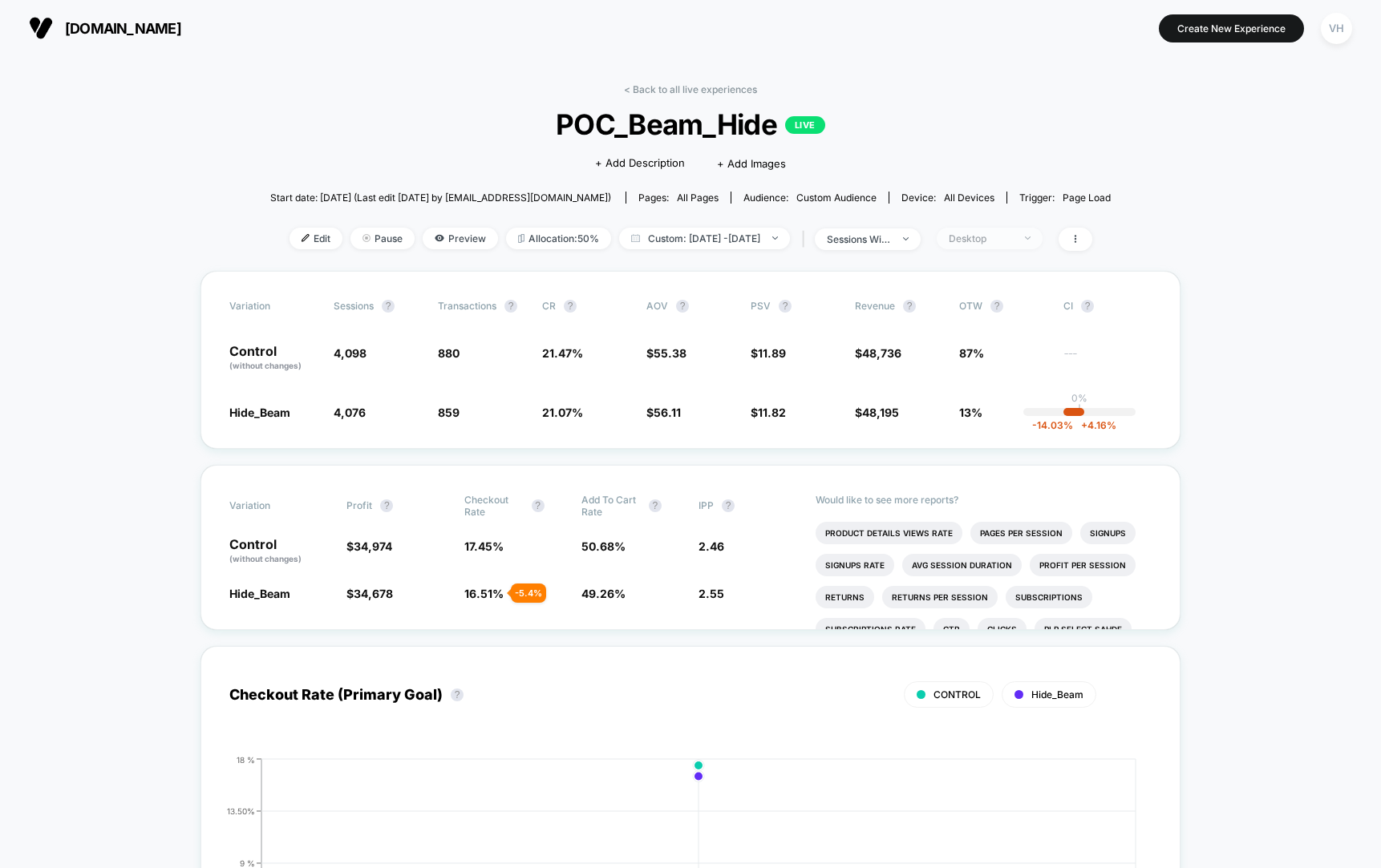
click at [1013, 236] on div "Desktop" at bounding box center [980, 239] width 64 height 12
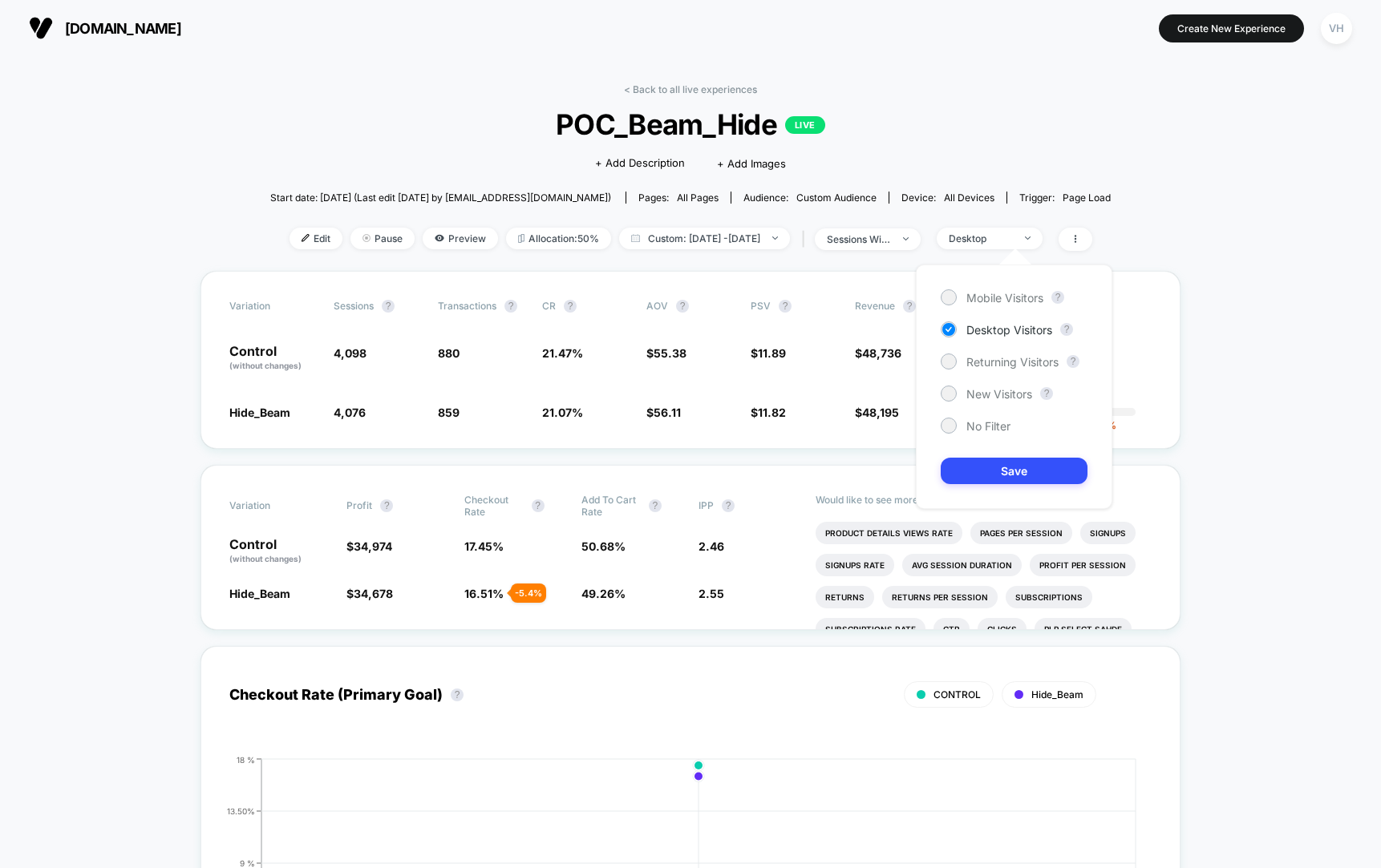
click at [1010, 310] on div "Mobile Visitors ? Desktop Visitors ? Returning Visitors ? New Visitors ? No Fil…" at bounding box center [1014, 387] width 197 height 245
click at [1001, 307] on div "Mobile Visitors ? Desktop Visitors ? Returning Visitors ? New Visitors ? No Fil…" at bounding box center [1014, 387] width 197 height 245
click at [994, 296] on span "Mobile Visitors" at bounding box center [1005, 298] width 77 height 14
click at [987, 473] on button "Save" at bounding box center [1015, 471] width 147 height 26
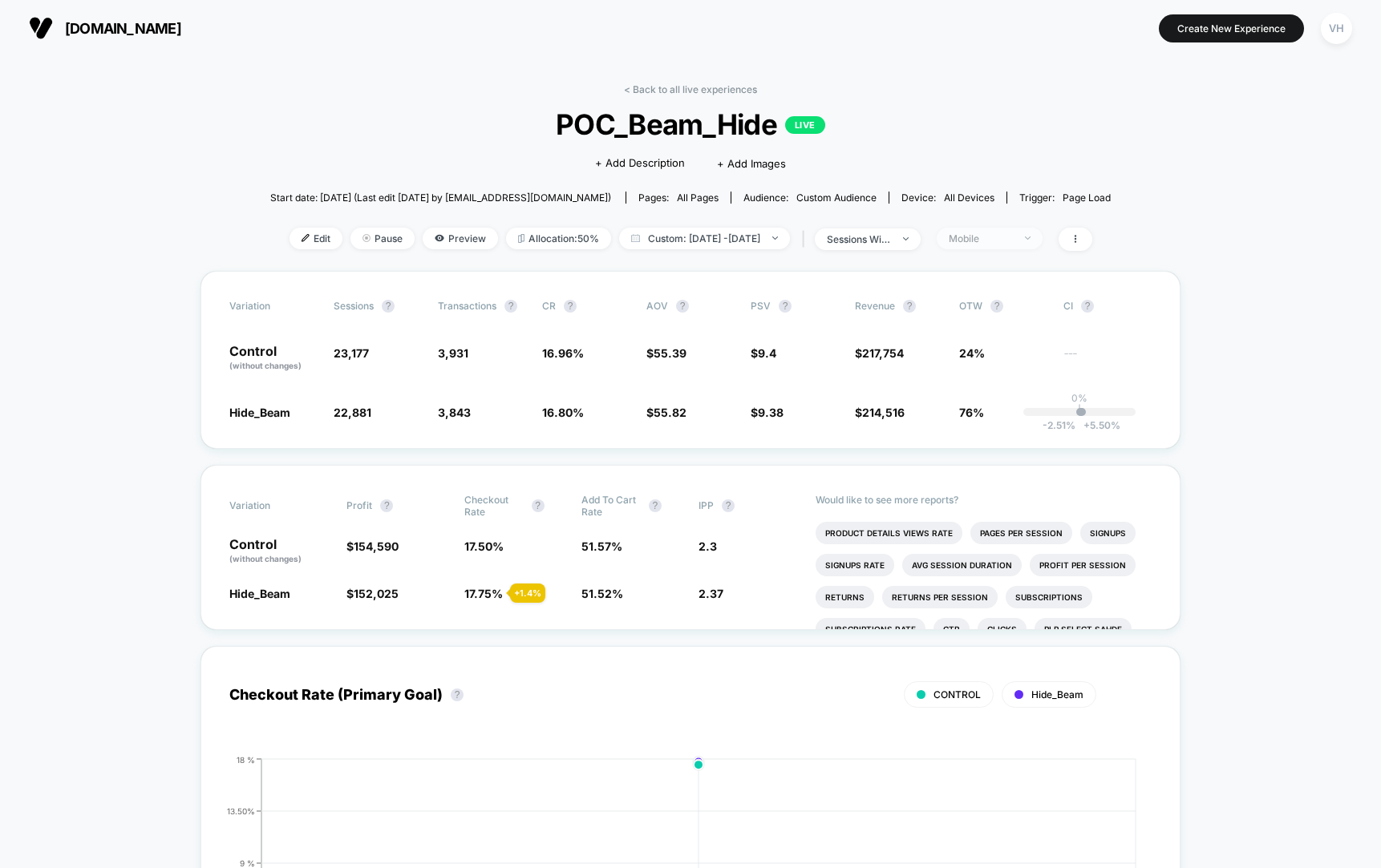
click at [1043, 233] on span "Mobile" at bounding box center [989, 238] width 106 height 22
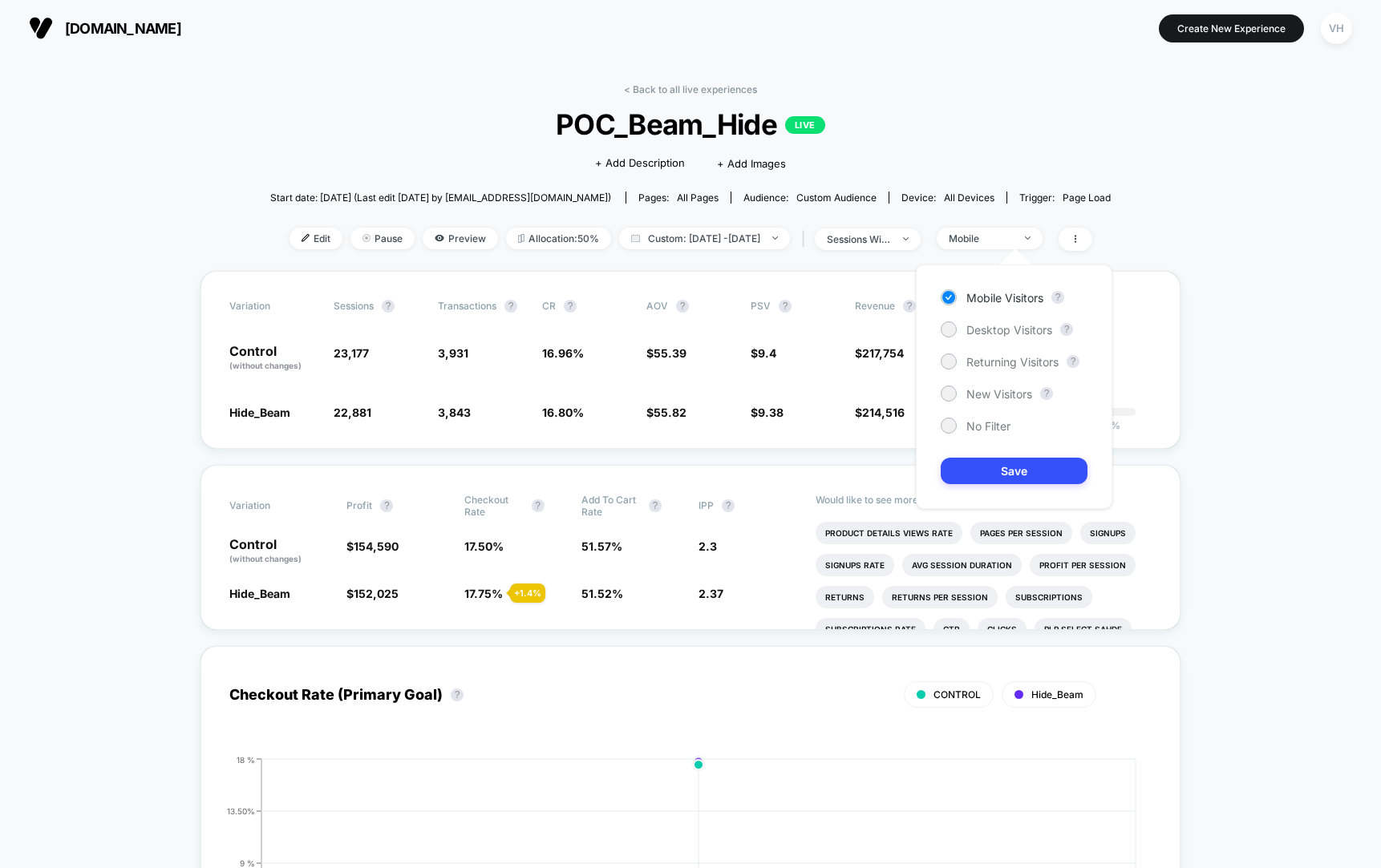
click at [896, 158] on div "Click to edit experience details + Add Description + Add Images" at bounding box center [691, 162] width 505 height 43
